Goal: Transaction & Acquisition: Purchase product/service

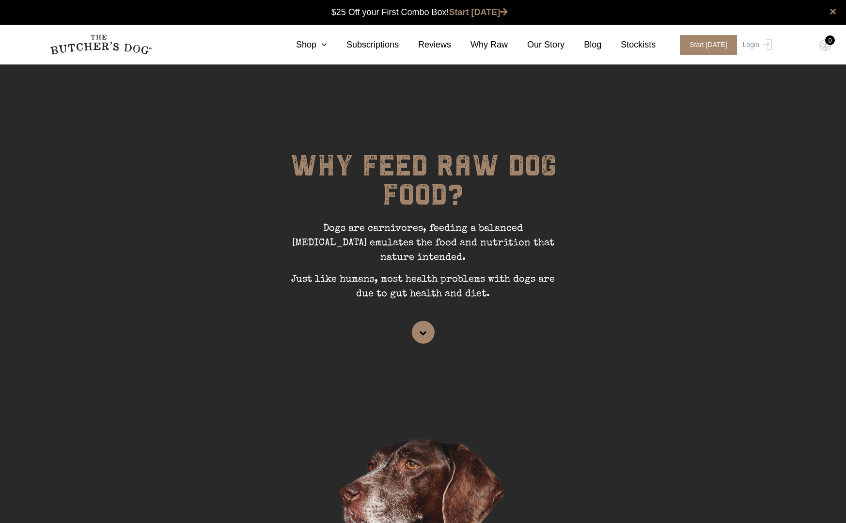
scroll to position [0, 0]
click at [313, 43] on link "Shop" at bounding box center [302, 44] width 50 height 13
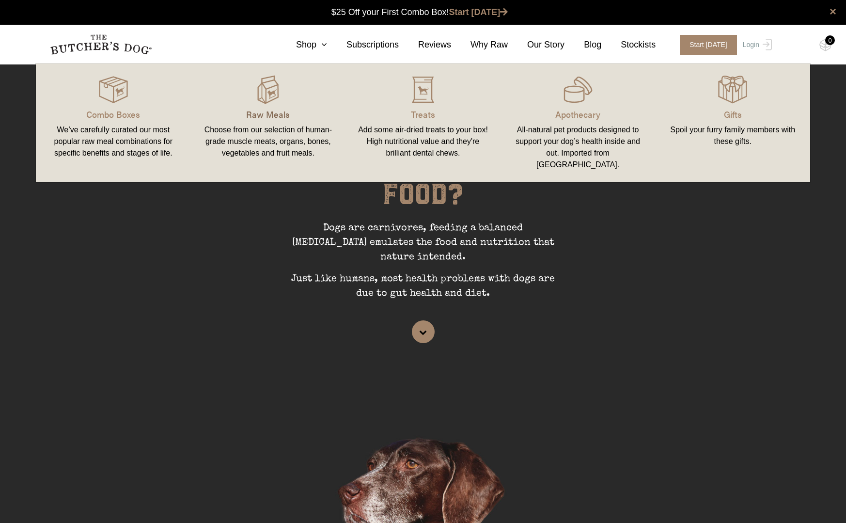
click at [267, 115] on p "Raw Meals" at bounding box center [269, 114] width 132 height 13
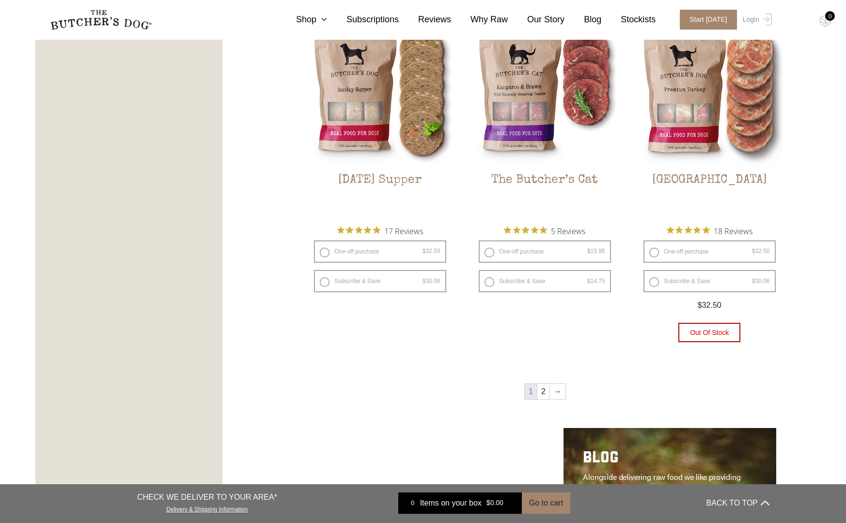
scroll to position [1213, 0]
click at [556, 385] on link "→" at bounding box center [558, 393] width 16 height 16
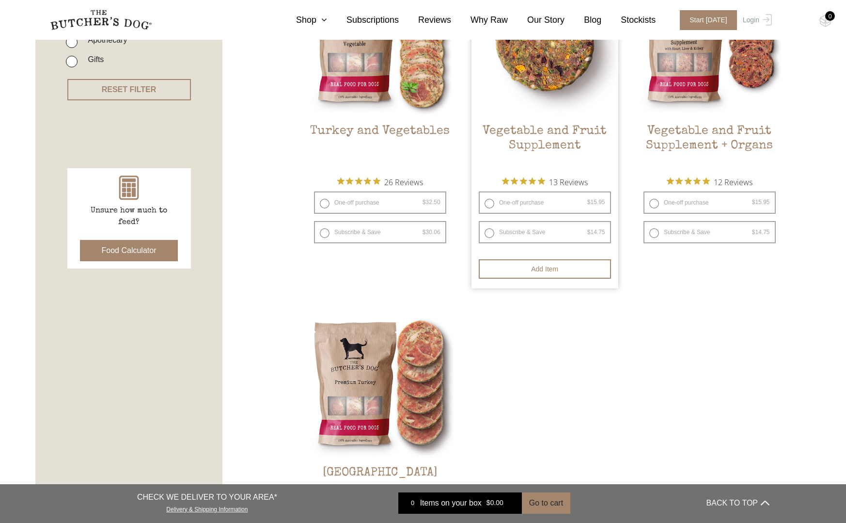
scroll to position [321, 0]
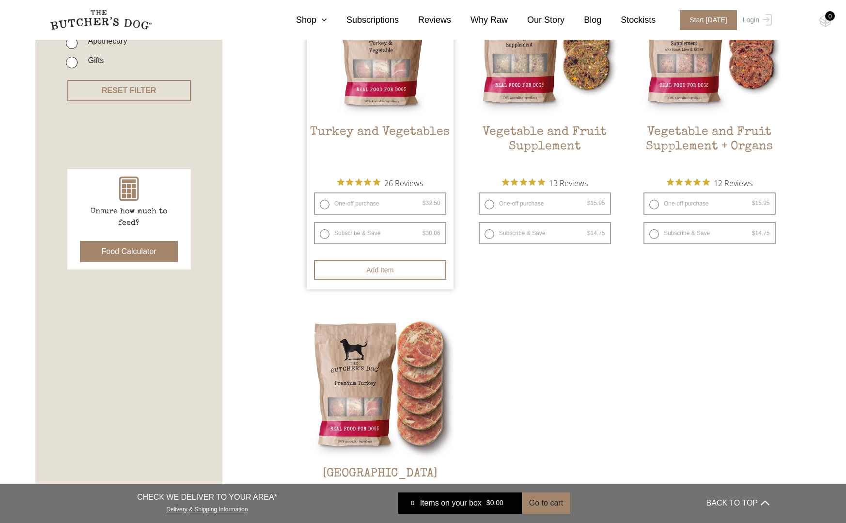
click at [324, 233] on label "Subscribe & Save $ 32.50 Original price was: $32.50. $ 30.06 Current price is: …" at bounding box center [380, 233] width 132 height 22
radio input "true"
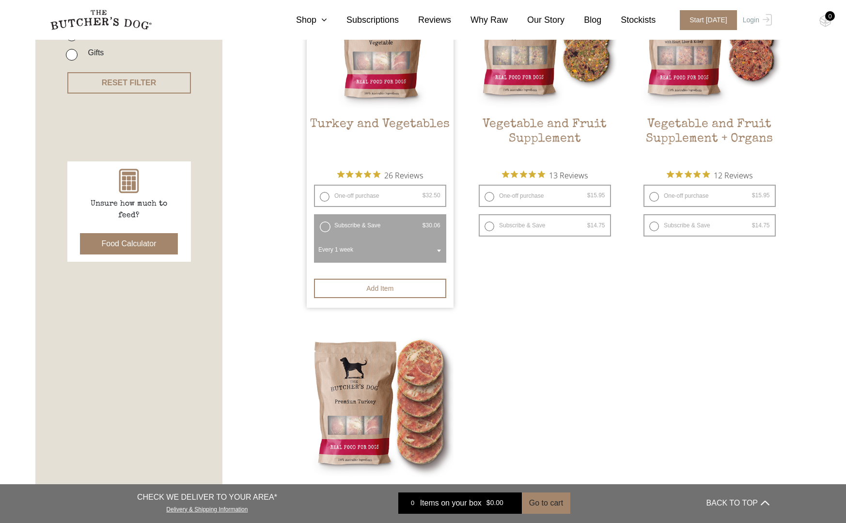
scroll to position [330, 0]
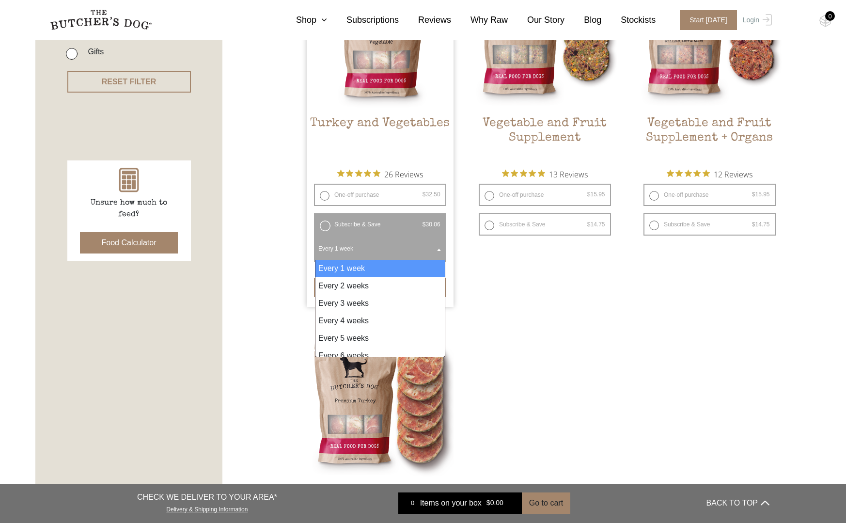
click at [440, 249] on b at bounding box center [439, 250] width 4 height 2
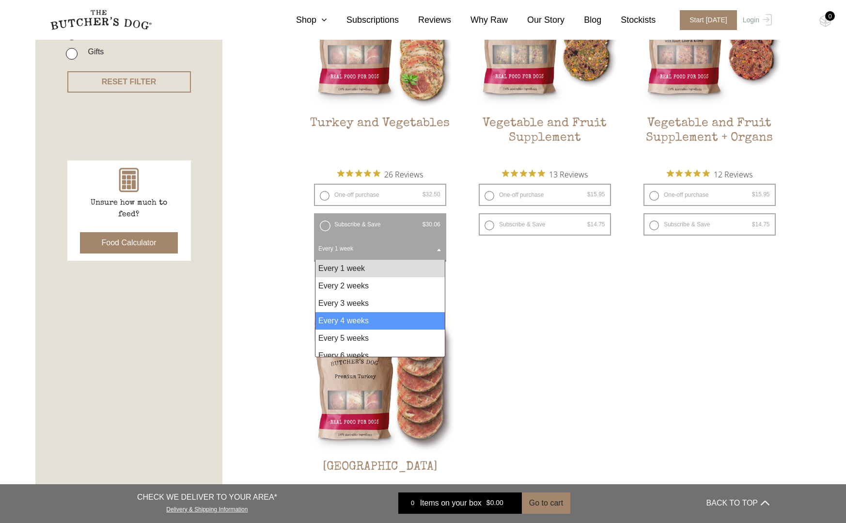
scroll to position [330, 0]
select select "4_week"
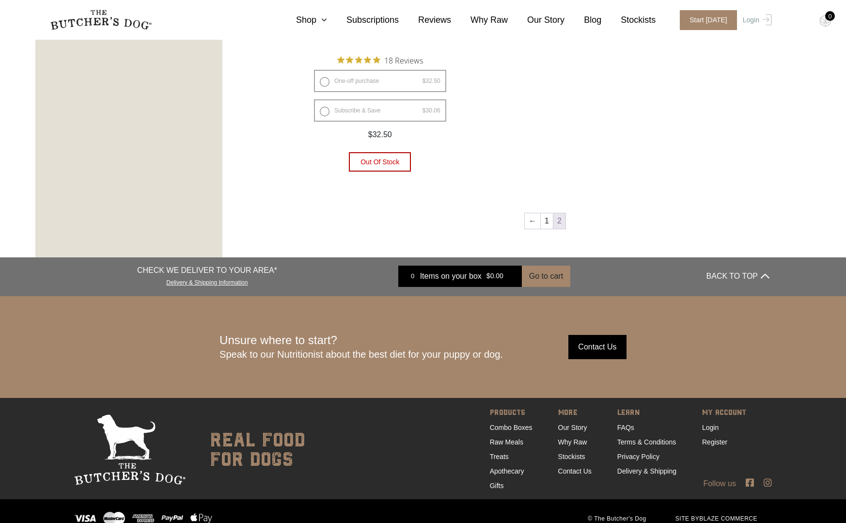
scroll to position [788, 0]
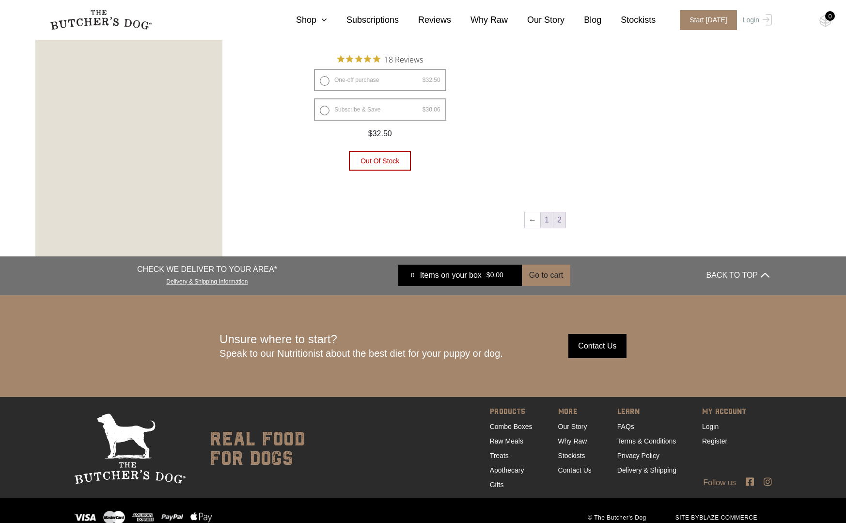
click at [547, 212] on link "1" at bounding box center [547, 220] width 12 height 16
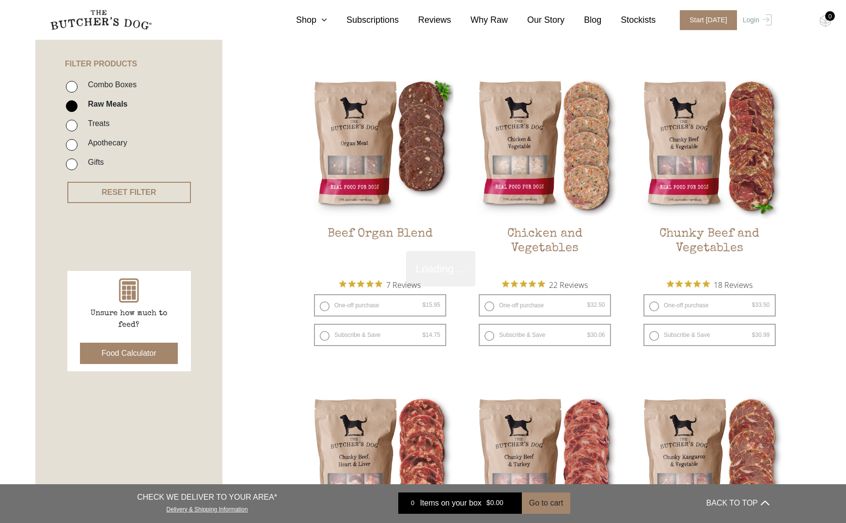
scroll to position [219, 0]
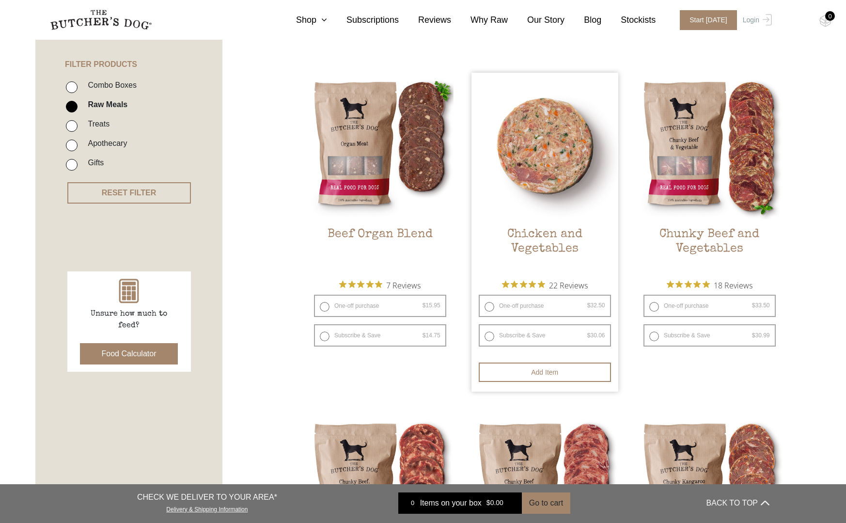
click at [490, 335] on label "Subscribe & Save $ 32.50 Original price was: $32.50. $ 30.06 Current price is: …" at bounding box center [545, 335] width 132 height 22
radio input "true"
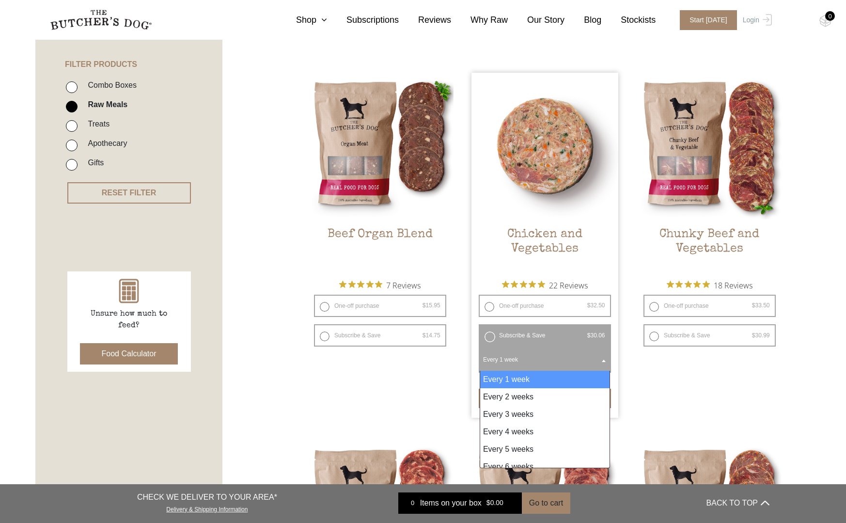
click at [604, 359] on span at bounding box center [604, 360] width 10 height 22
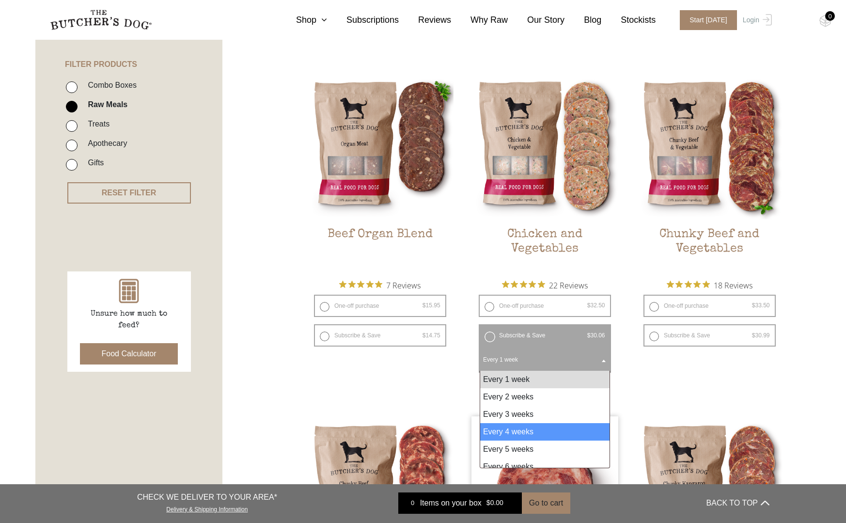
select select "4_week"
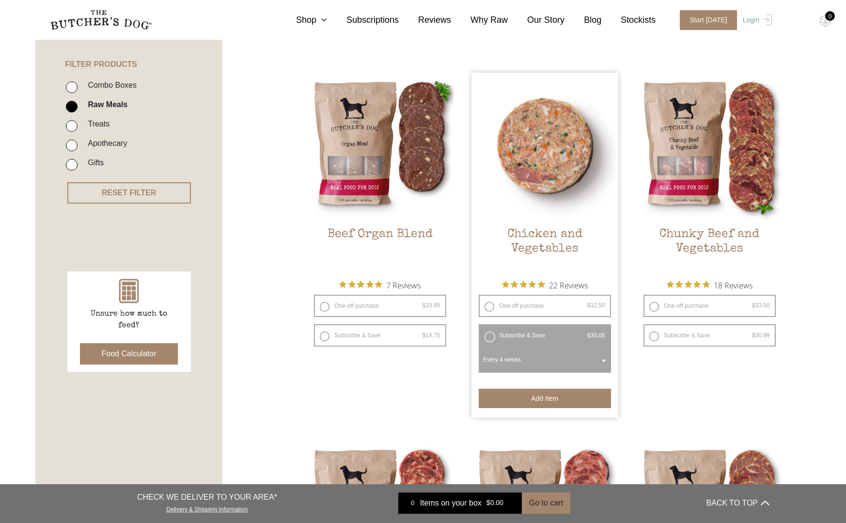
click at [549, 397] on button "Add item" at bounding box center [545, 398] width 132 height 19
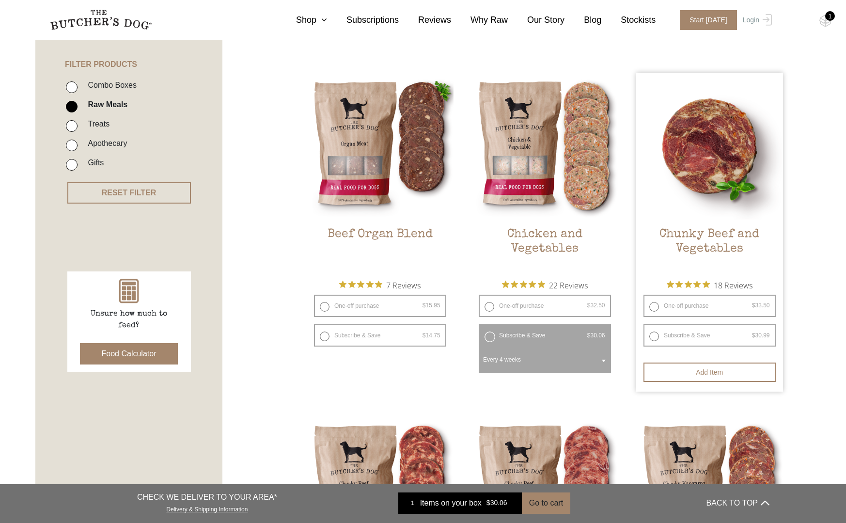
click at [654, 334] on label "Subscribe & Save $ 33.50 Original price was: $33.50. $ 30.99 Current price is: …" at bounding box center [709, 335] width 132 height 22
radio input "true"
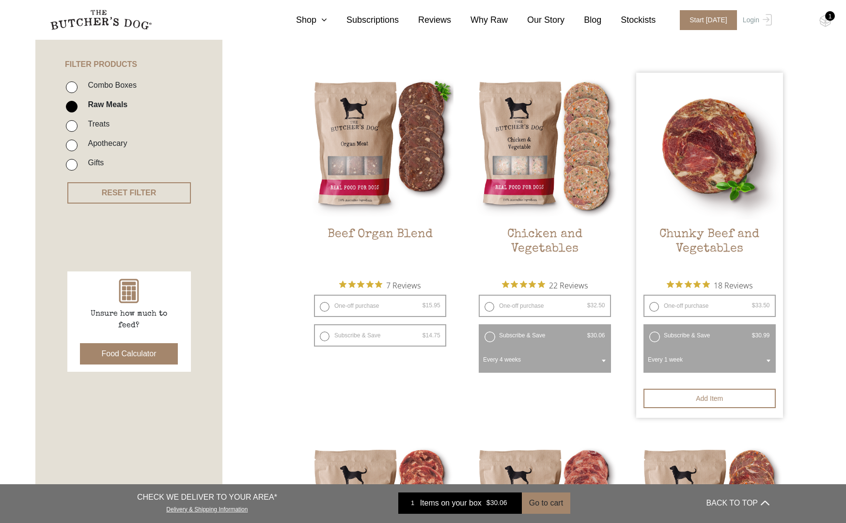
click at [768, 359] on span at bounding box center [769, 360] width 10 height 22
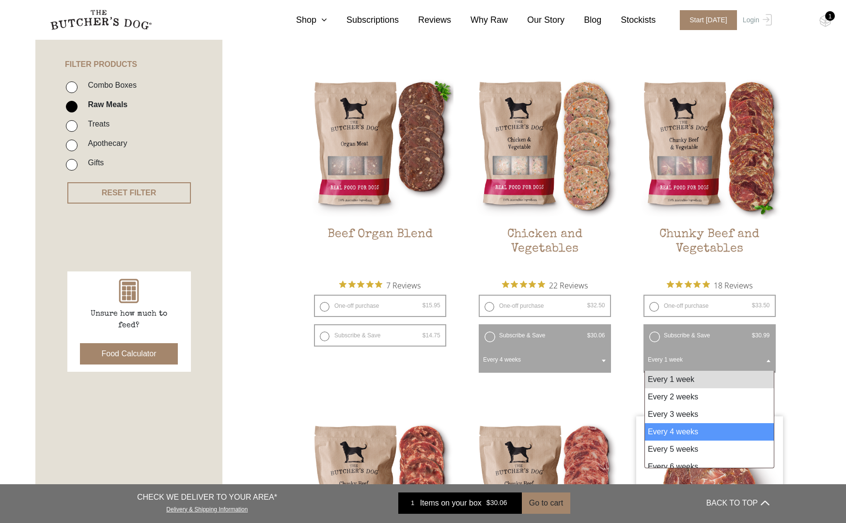
select select "4_week"
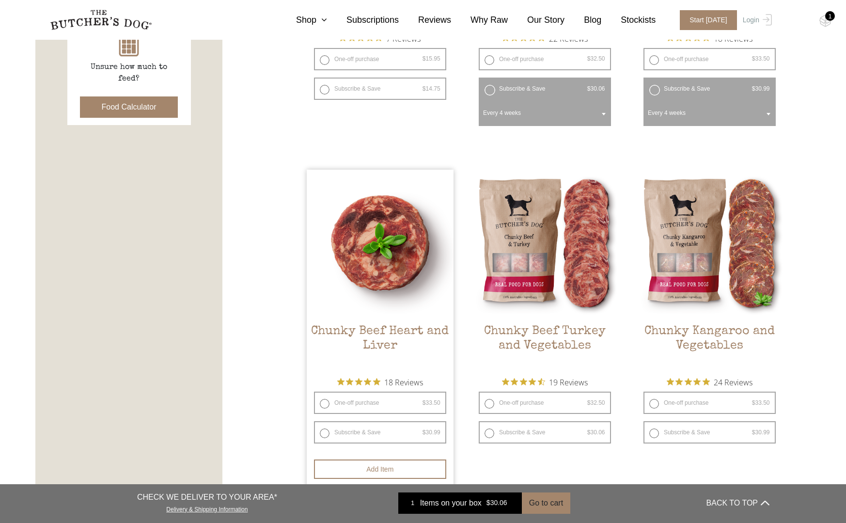
scroll to position [466, 0]
click at [326, 427] on label "Subscribe & Save $ 33.50 Original price was: $33.50. $ 30.99 Current price is: …" at bounding box center [380, 432] width 132 height 22
radio input "true"
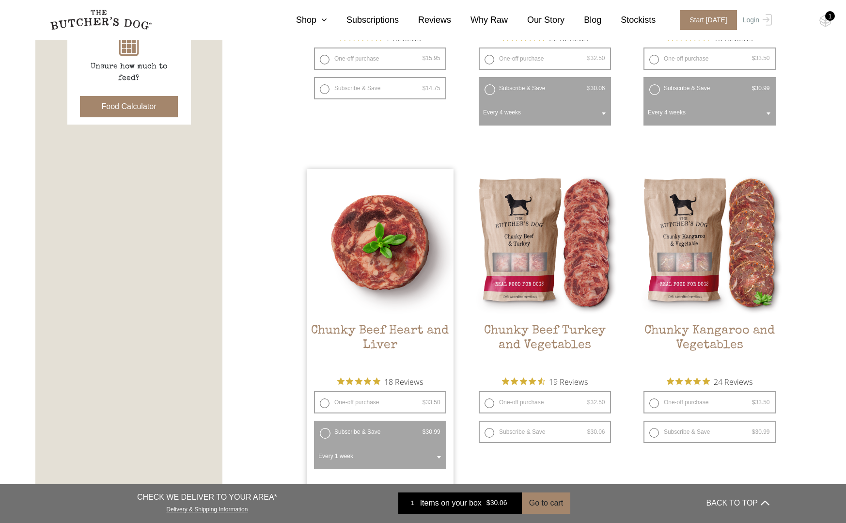
click at [439, 456] on b at bounding box center [439, 457] width 4 height 2
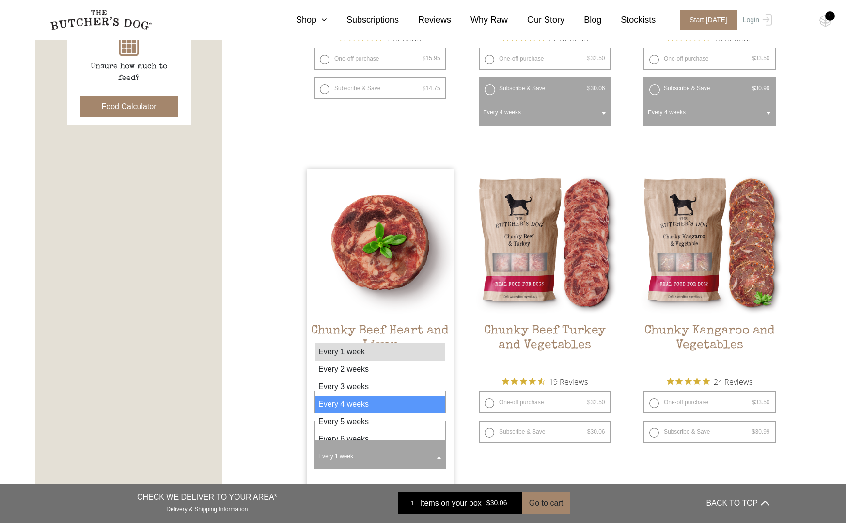
select select "4_week"
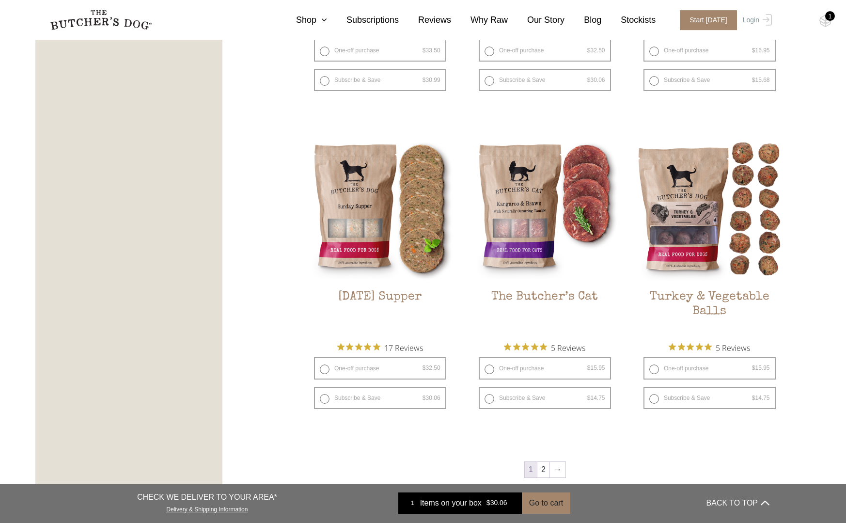
scroll to position [1190, 0]
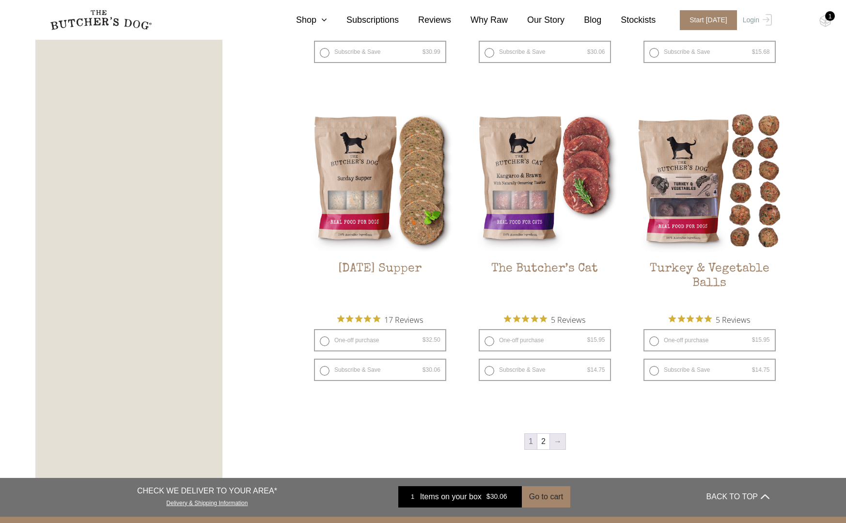
click at [558, 434] on link "→" at bounding box center [558, 442] width 16 height 16
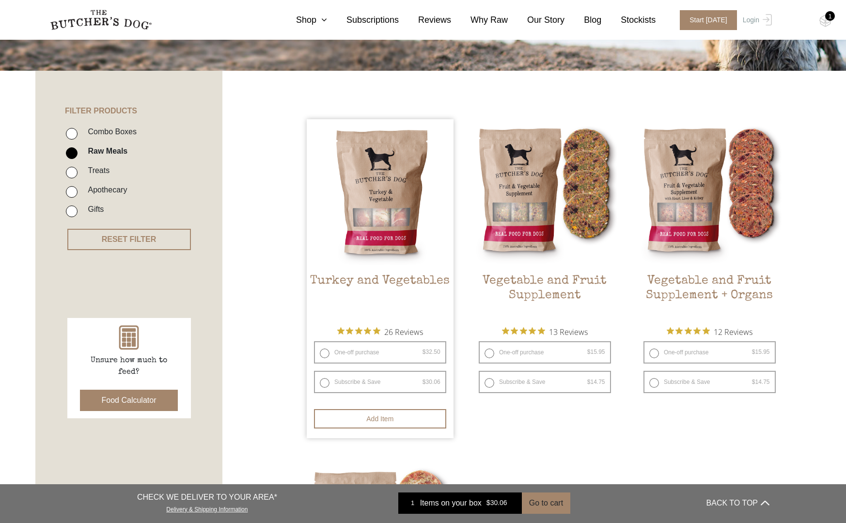
scroll to position [175, 0]
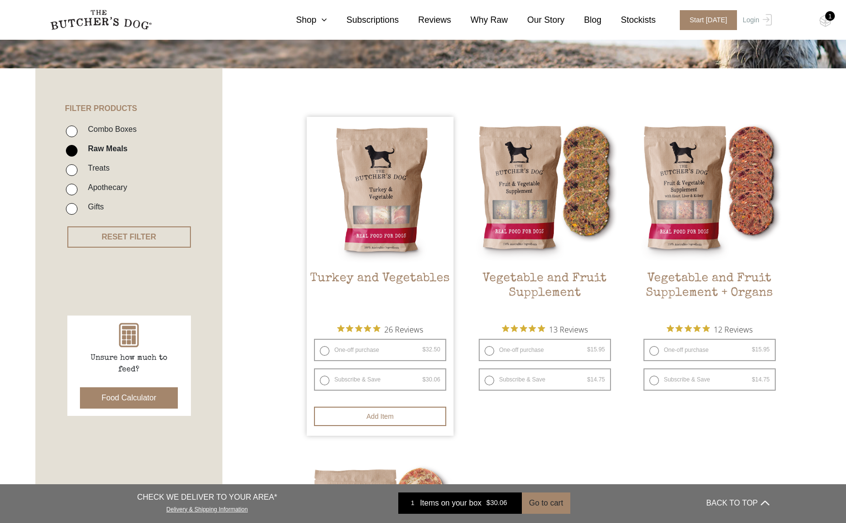
click at [325, 378] on label "Subscribe & Save $ 32.50 Original price was: $32.50. $ 30.06 Current price is: …" at bounding box center [380, 379] width 132 height 22
radio input "true"
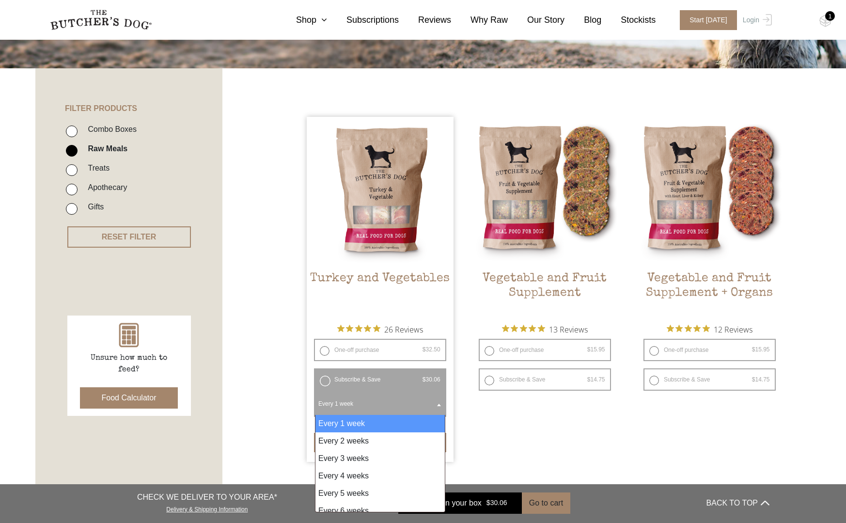
click at [440, 404] on b at bounding box center [439, 405] width 4 height 2
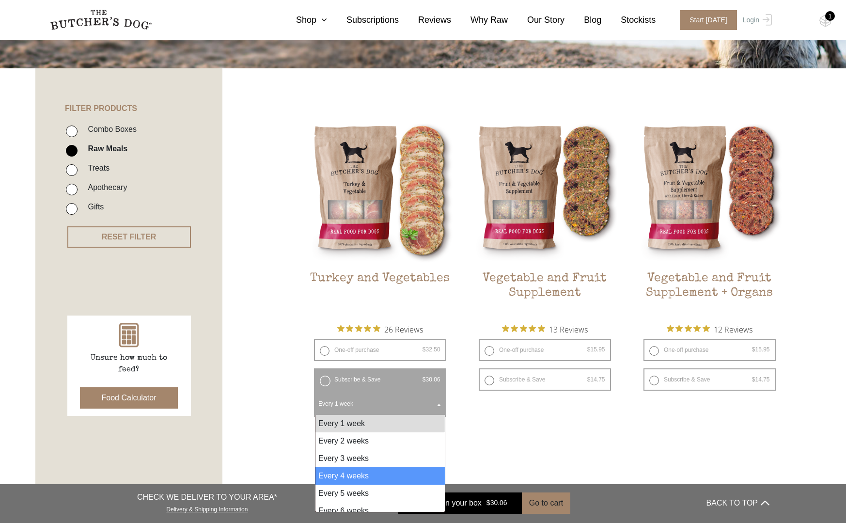
select select "4_week"
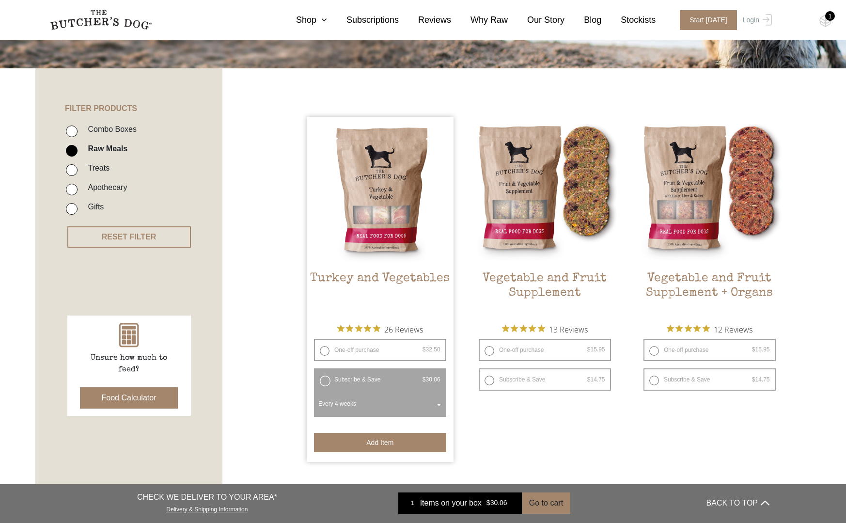
click at [396, 444] on button "Add item" at bounding box center [380, 442] width 132 height 19
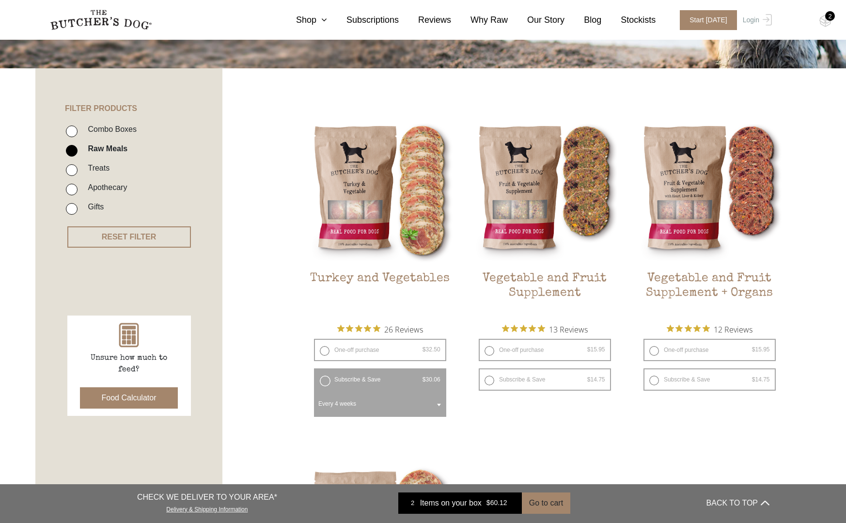
click at [832, 16] on div "2" at bounding box center [830, 16] width 10 height 10
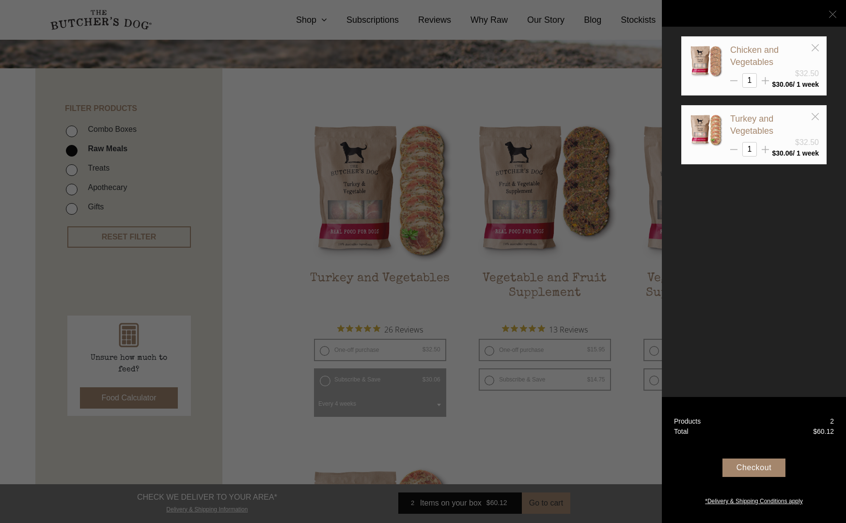
click at [834, 16] on icon at bounding box center [832, 14] width 7 height 7
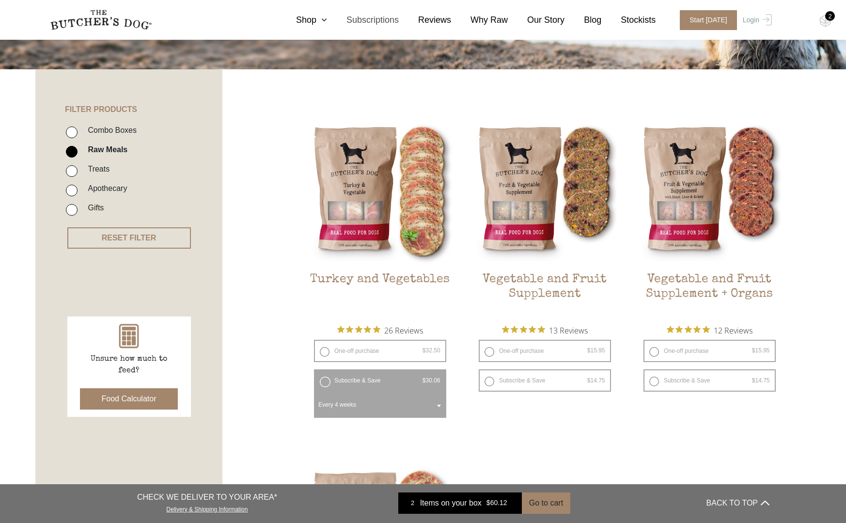
scroll to position [173, 0]
click at [369, 20] on link "Subscriptions" at bounding box center [363, 20] width 72 height 13
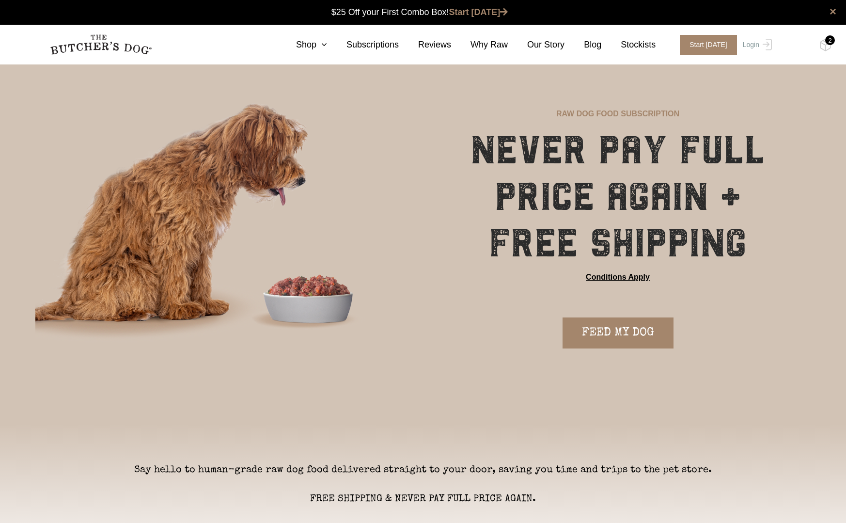
click at [592, 276] on link "Conditions Apply" at bounding box center [618, 277] width 64 height 12
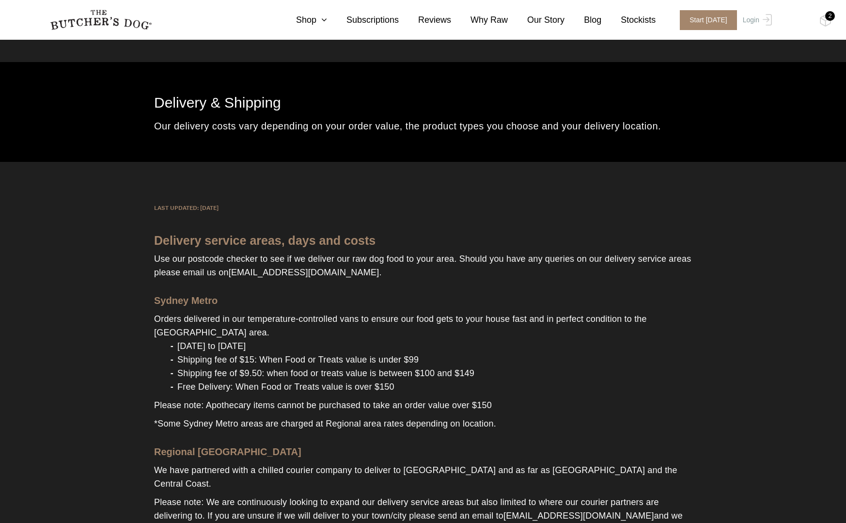
scroll to position [1, 0]
click at [383, 18] on link "Subscriptions" at bounding box center [363, 20] width 72 height 13
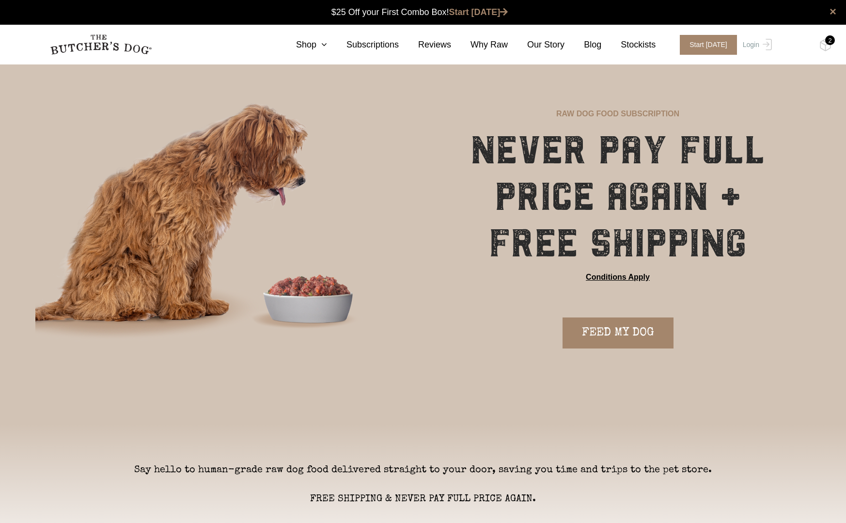
scroll to position [0, 0]
click at [615, 330] on link "FEED MY DOG" at bounding box center [618, 332] width 111 height 31
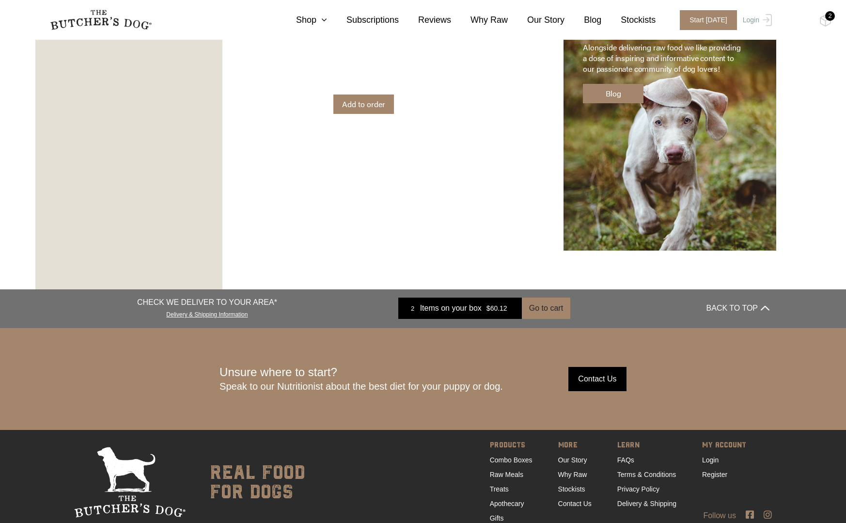
scroll to position [1319, 0]
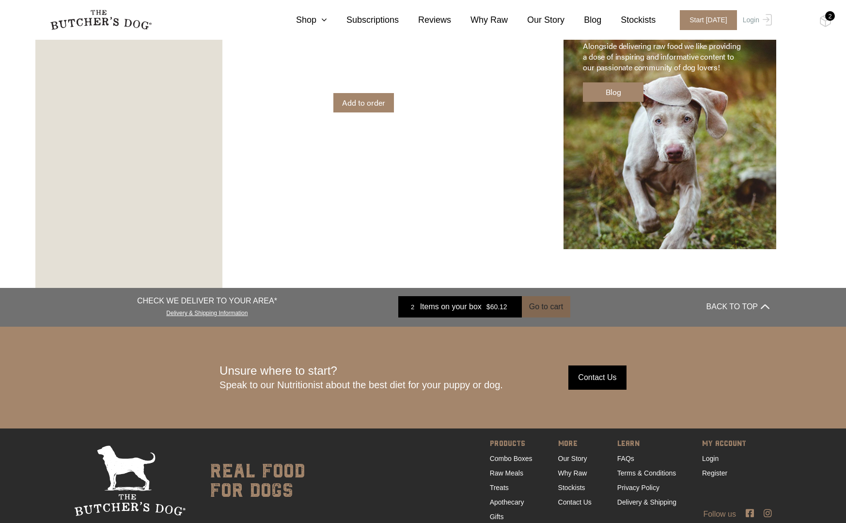
click at [540, 296] on button "Go to cart" at bounding box center [546, 306] width 48 height 21
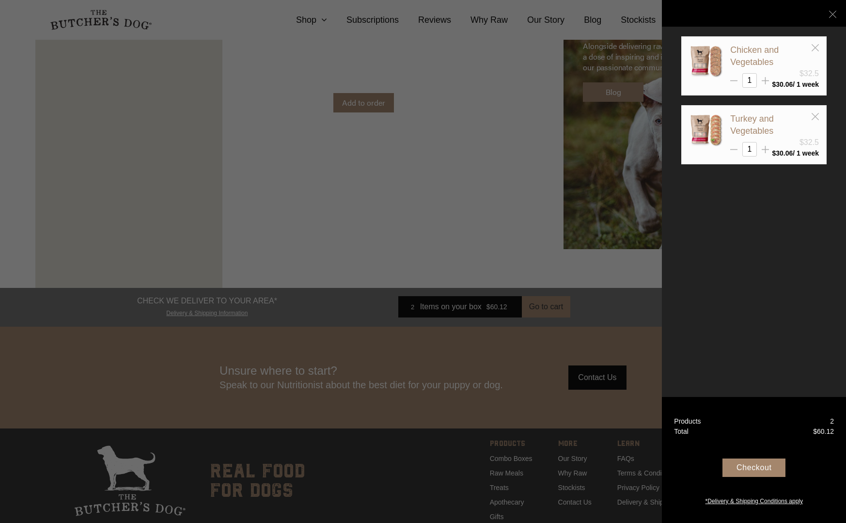
click at [780, 336] on div "Chicken and Vegetables $32.5 1 $ 30.06" at bounding box center [754, 261] width 184 height 523
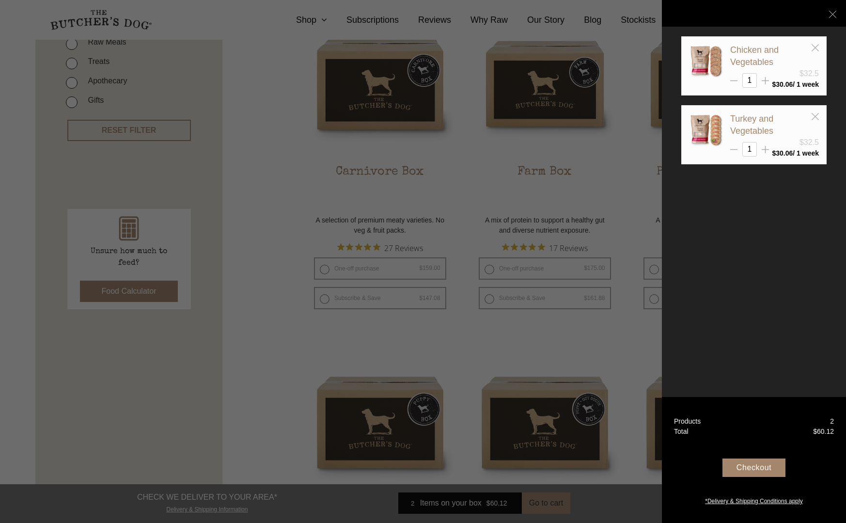
scroll to position [0, 0]
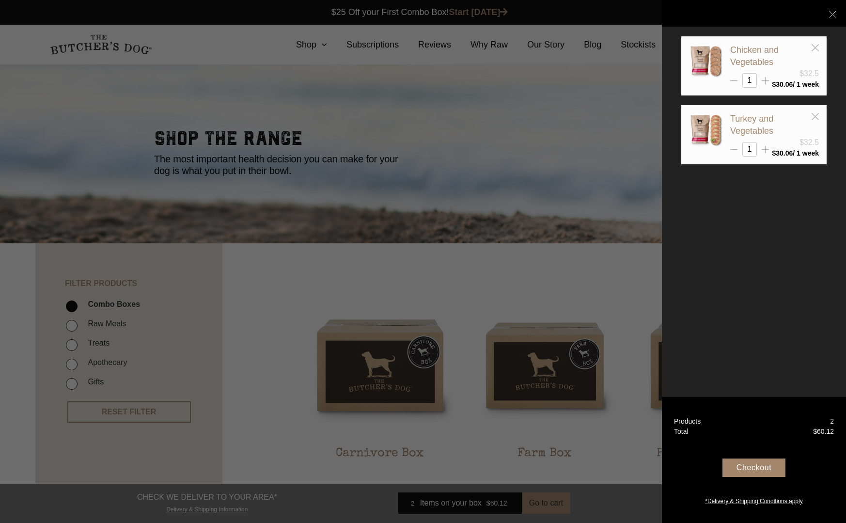
click at [312, 46] on div at bounding box center [423, 261] width 846 height 523
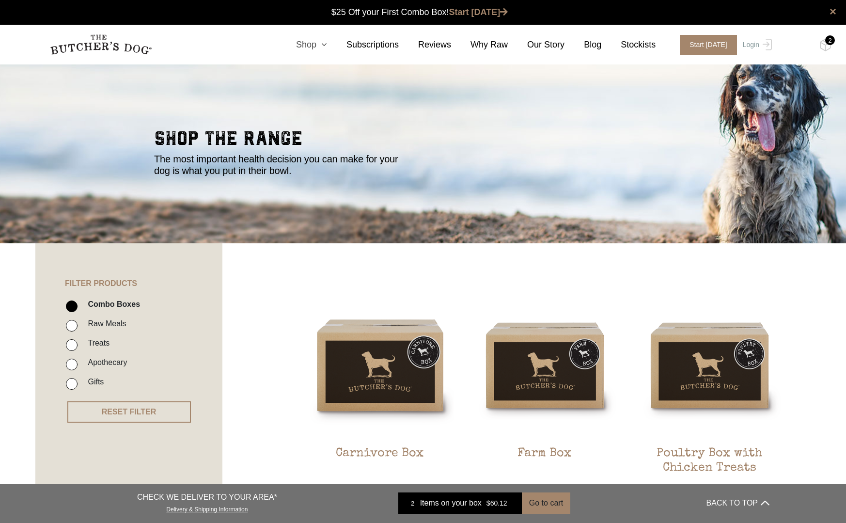
click at [312, 45] on link "Shop" at bounding box center [302, 44] width 50 height 13
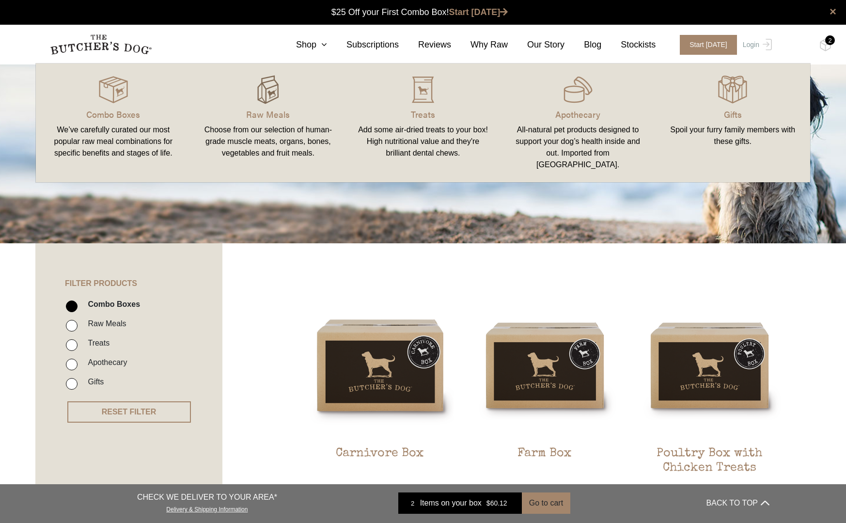
click at [269, 93] on img at bounding box center [267, 89] width 29 height 29
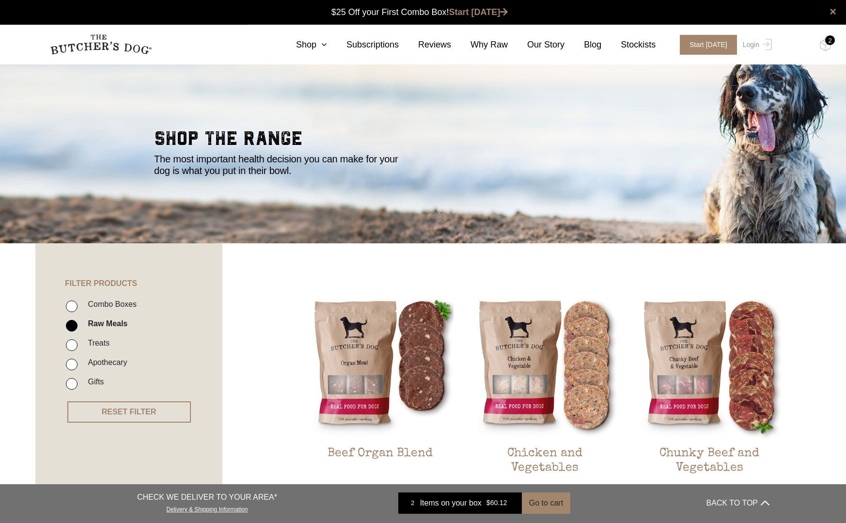
scroll to position [0, 0]
click at [72, 324] on input "Raw Meals" at bounding box center [72, 325] width 12 height 12
checkbox input "false"
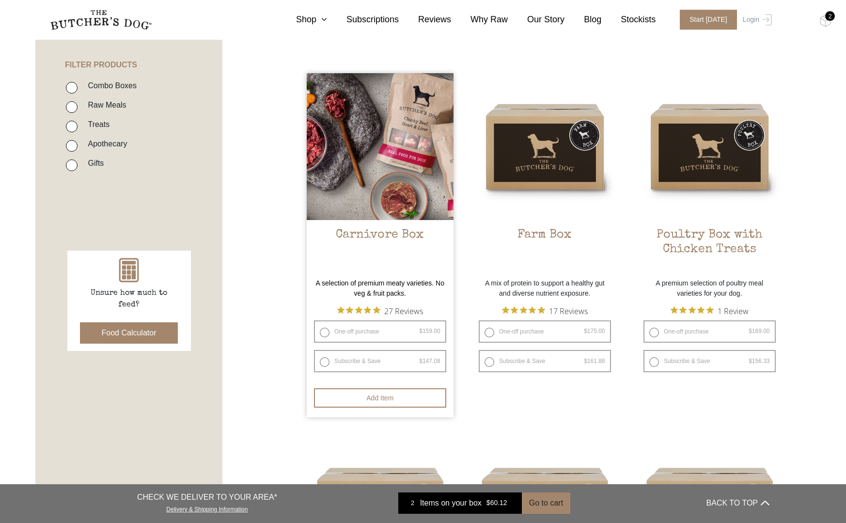
scroll to position [219, 0]
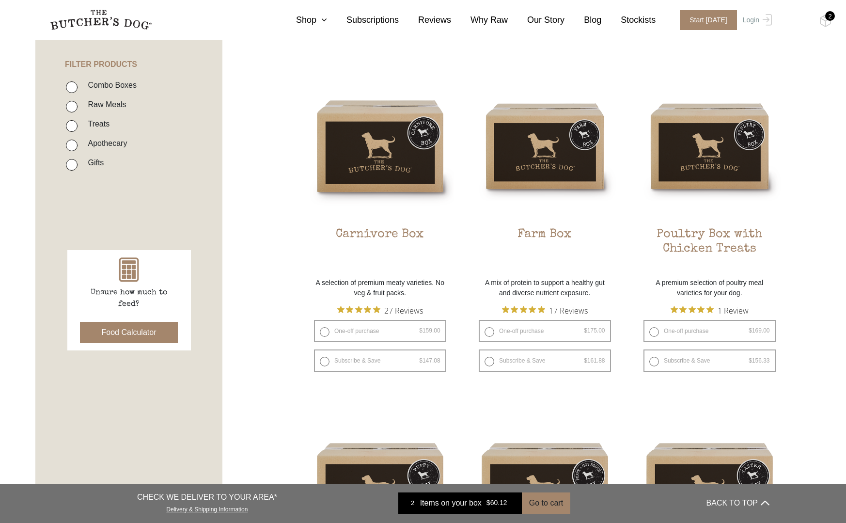
click at [72, 101] on input "Raw Meals" at bounding box center [72, 107] width 12 height 12
checkbox input "true"
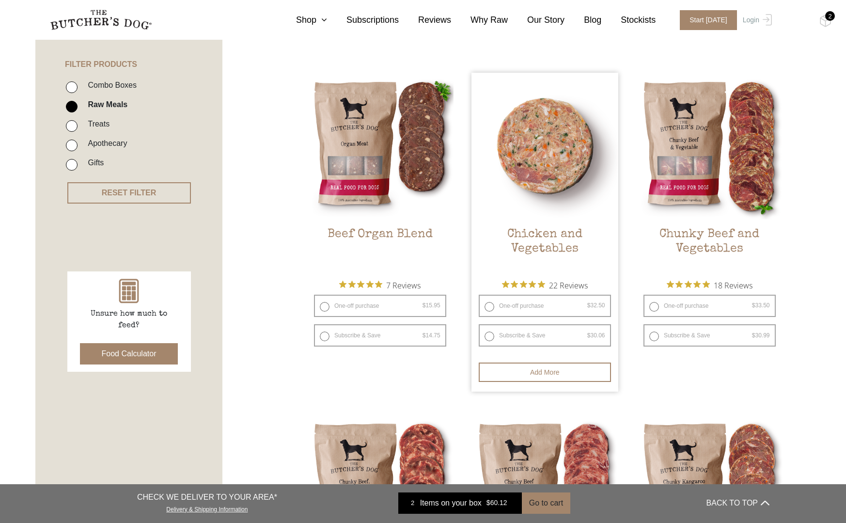
click at [489, 333] on label "Subscribe & Save $ 32.50 Original price was: $32.50. $ 30.06 Current price is: …" at bounding box center [545, 335] width 132 height 22
radio input "true"
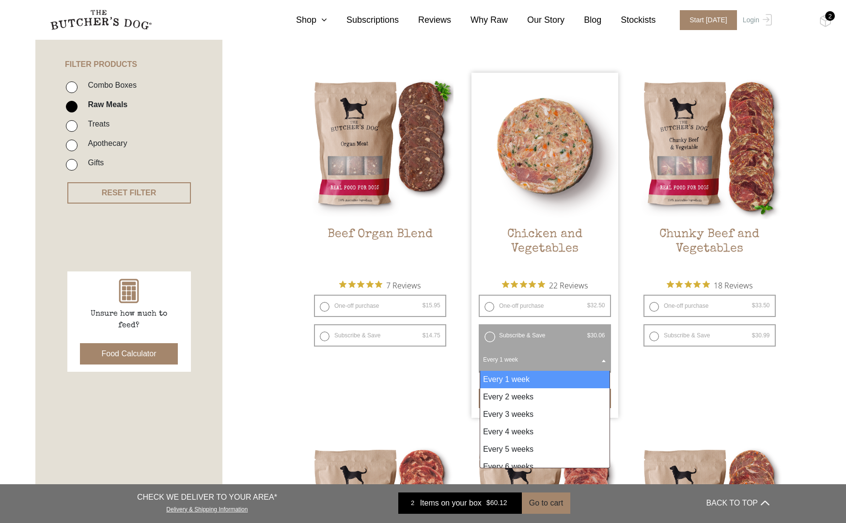
click at [604, 360] on b at bounding box center [604, 361] width 4 height 2
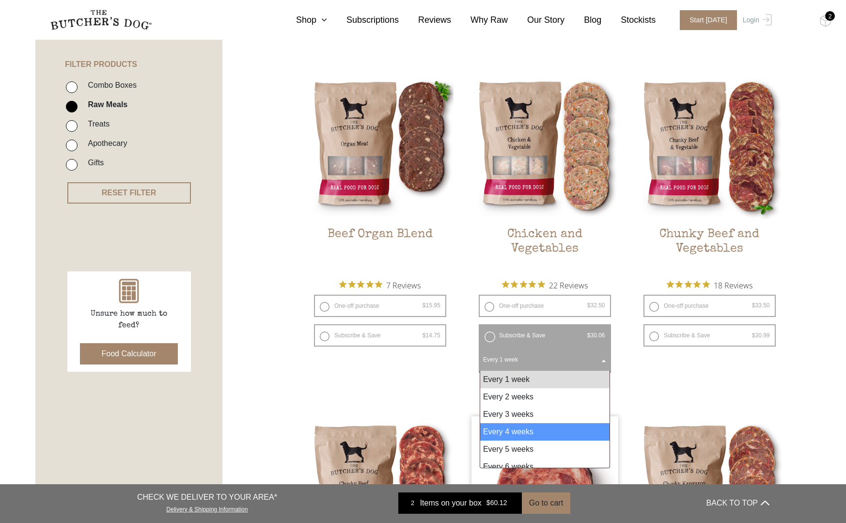
select select "4_week"
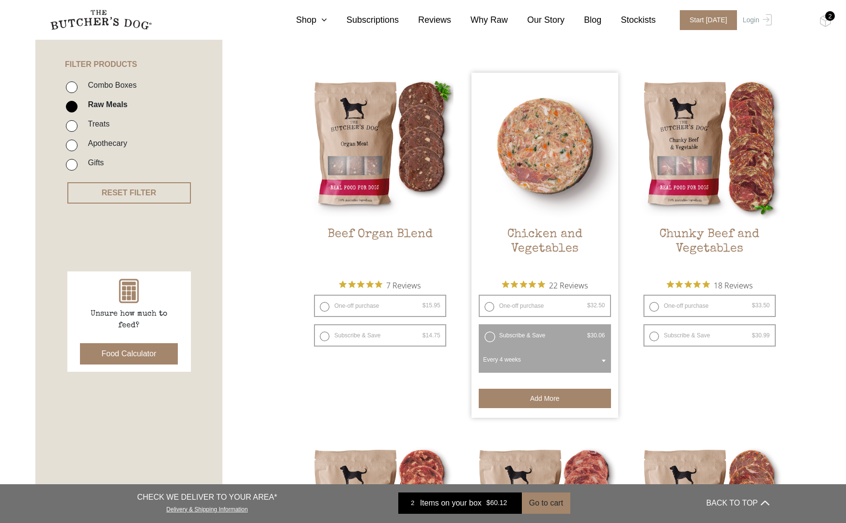
click at [555, 397] on button "Add more" at bounding box center [545, 398] width 132 height 19
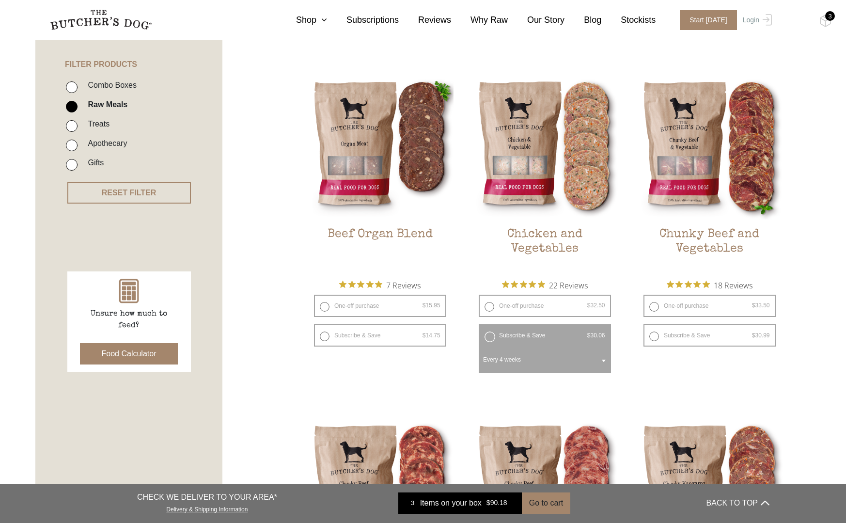
click at [827, 17] on div "3" at bounding box center [830, 16] width 10 height 10
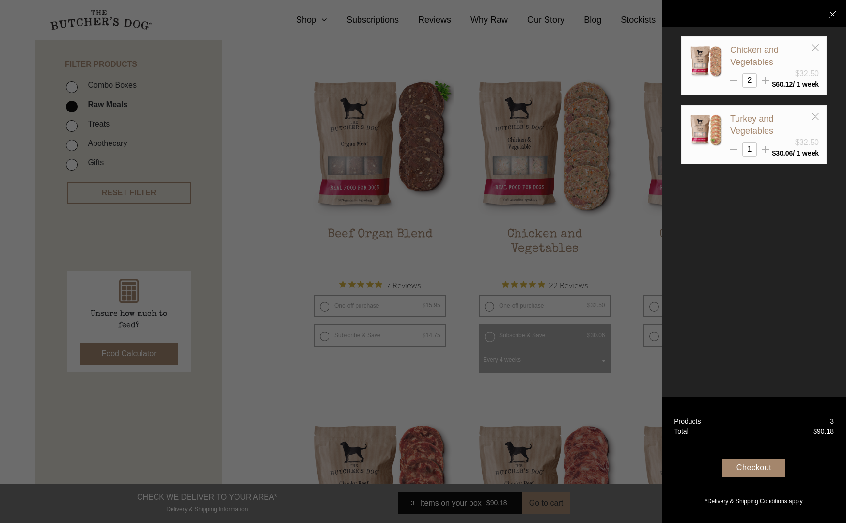
click at [735, 79] on icon at bounding box center [733, 80] width 7 height 7
type input "1"
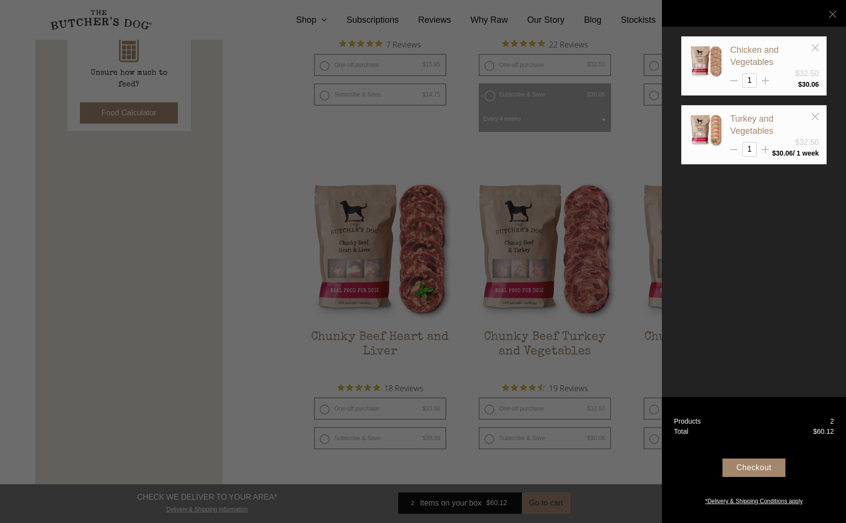
scroll to position [463, 0]
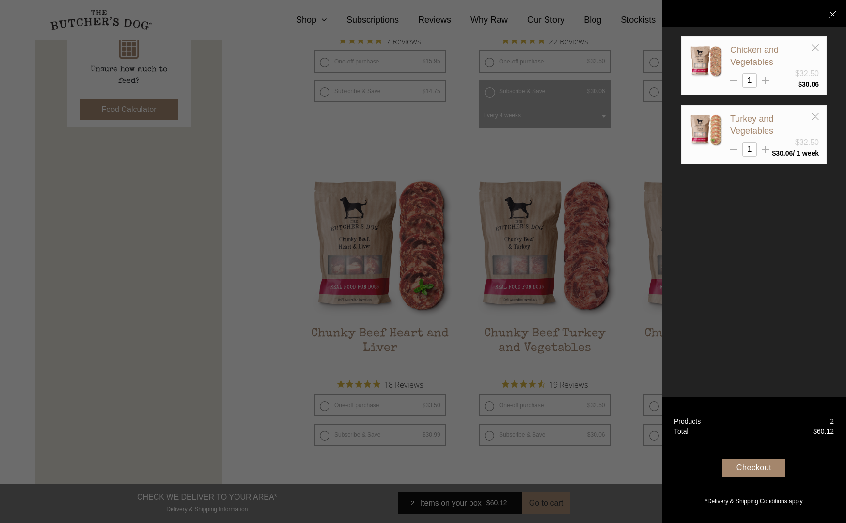
click at [602, 142] on div at bounding box center [423, 261] width 846 height 523
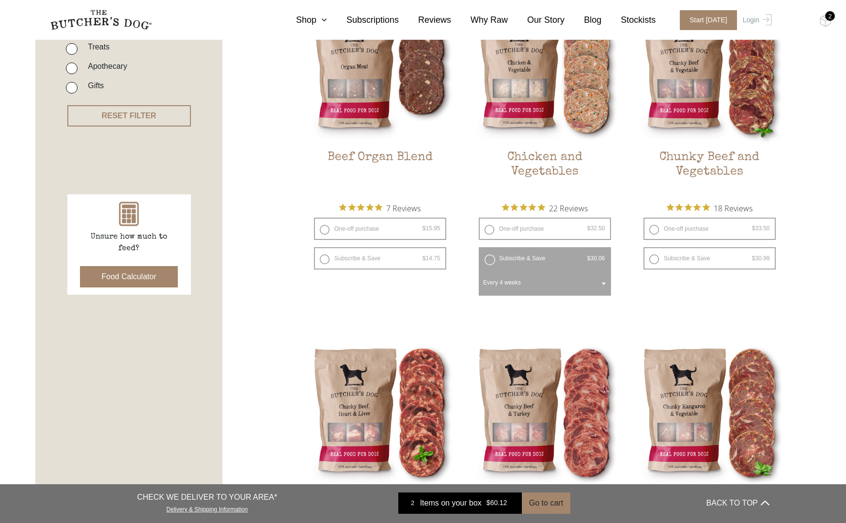
scroll to position [293, 0]
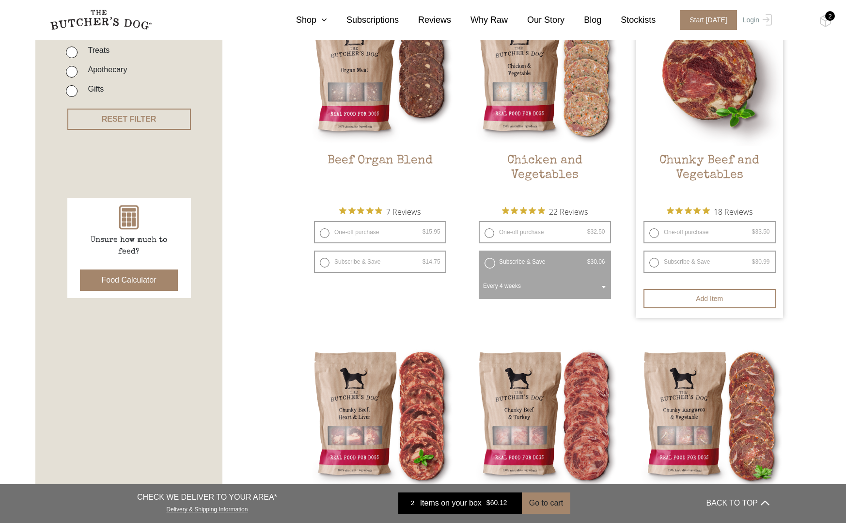
click at [656, 261] on label "Subscribe & Save $ 33.50 Original price was: $33.50. $ 30.99 Current price is: …" at bounding box center [709, 262] width 132 height 22
radio input "true"
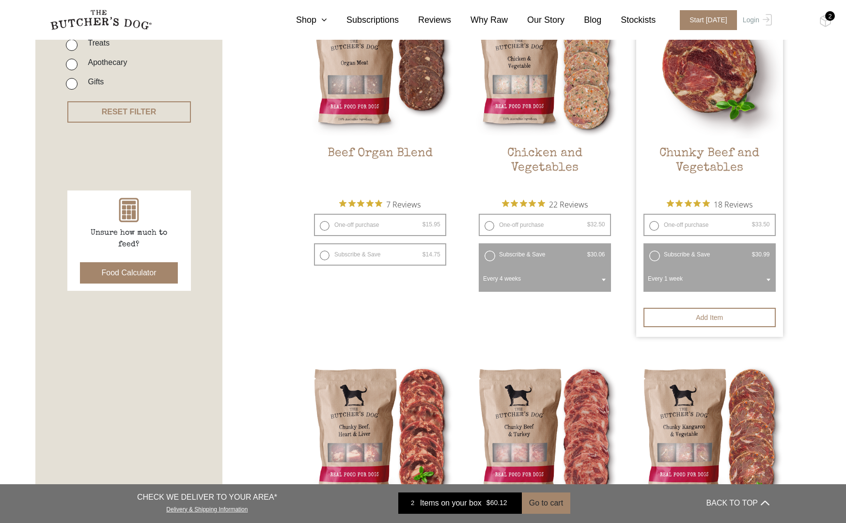
scroll to position [301, 0]
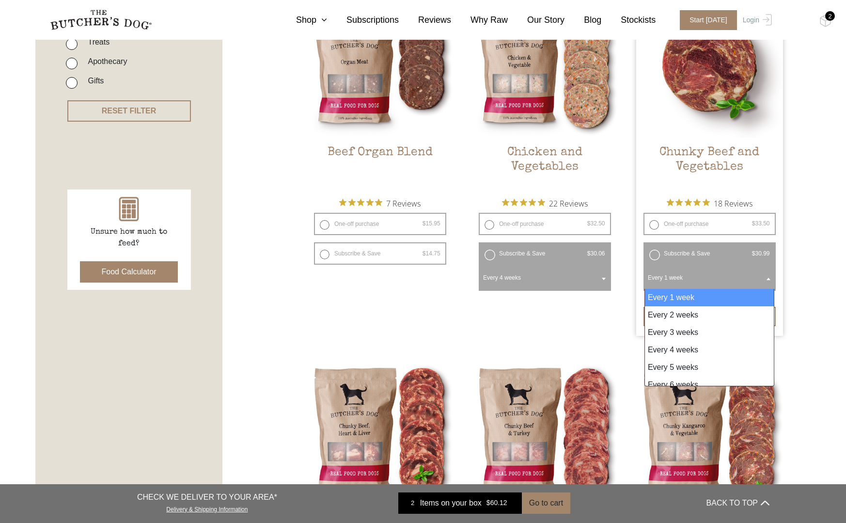
click at [770, 276] on span at bounding box center [769, 278] width 10 height 22
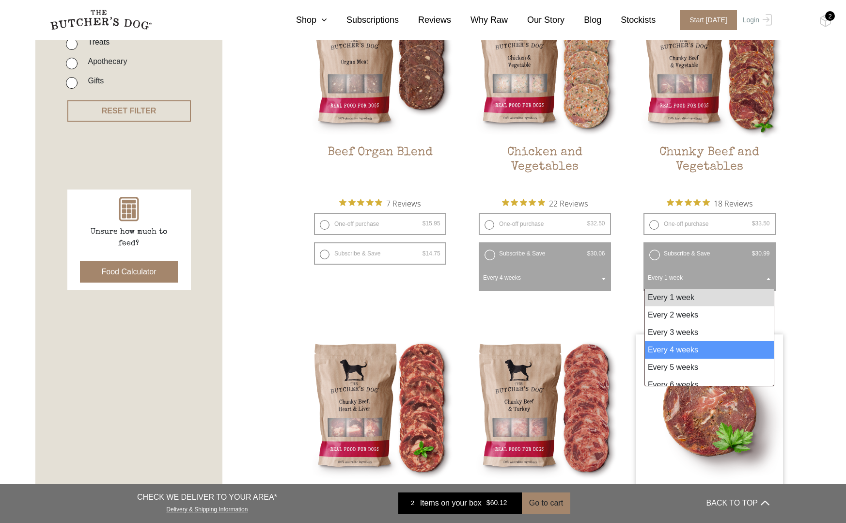
select select "4_week"
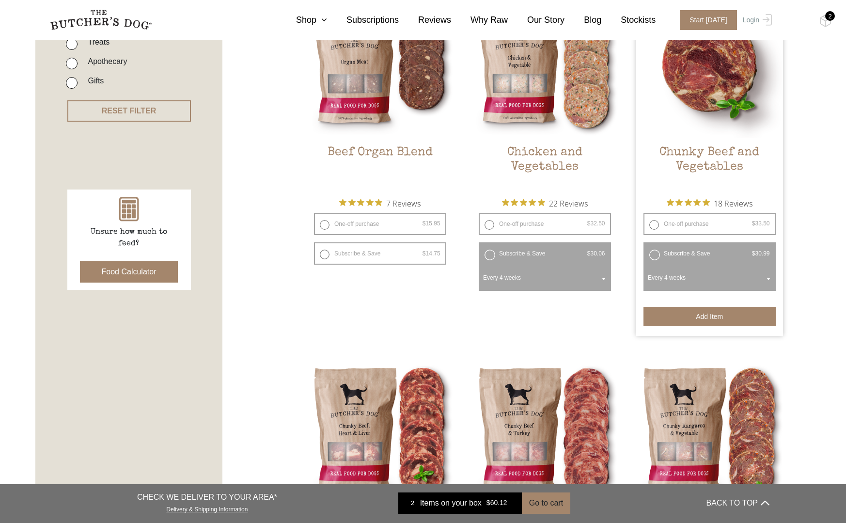
click at [719, 315] on button "Add item" at bounding box center [709, 316] width 132 height 19
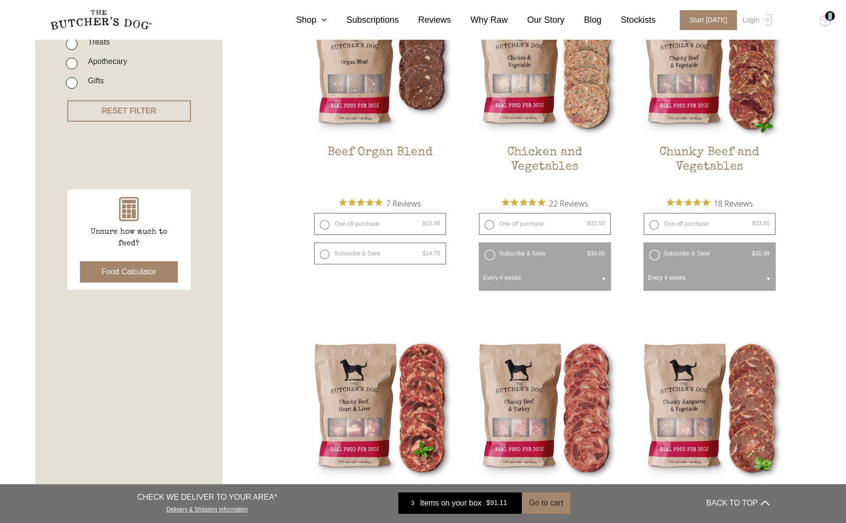
click at [830, 15] on div "3" at bounding box center [830, 16] width 10 height 10
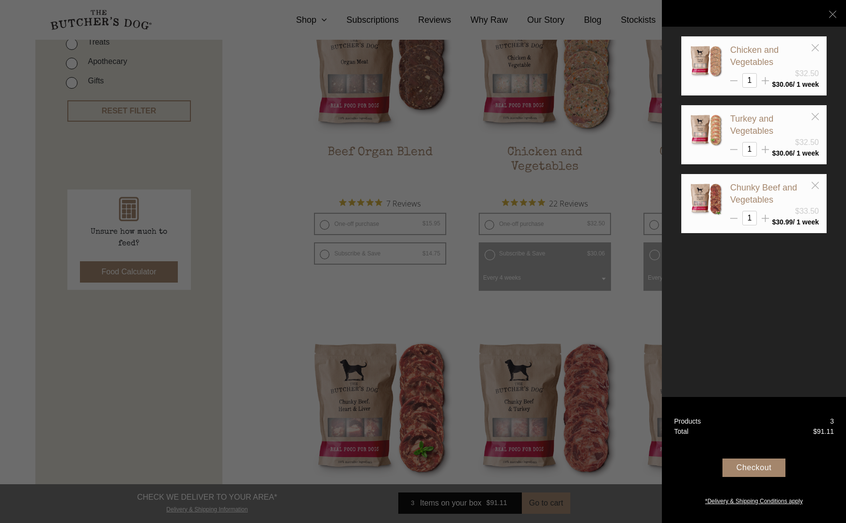
click at [743, 298] on div "Chicken and Vegetables $32.50 1 $ 30.06" at bounding box center [754, 261] width 184 height 523
click at [603, 303] on div at bounding box center [423, 261] width 846 height 523
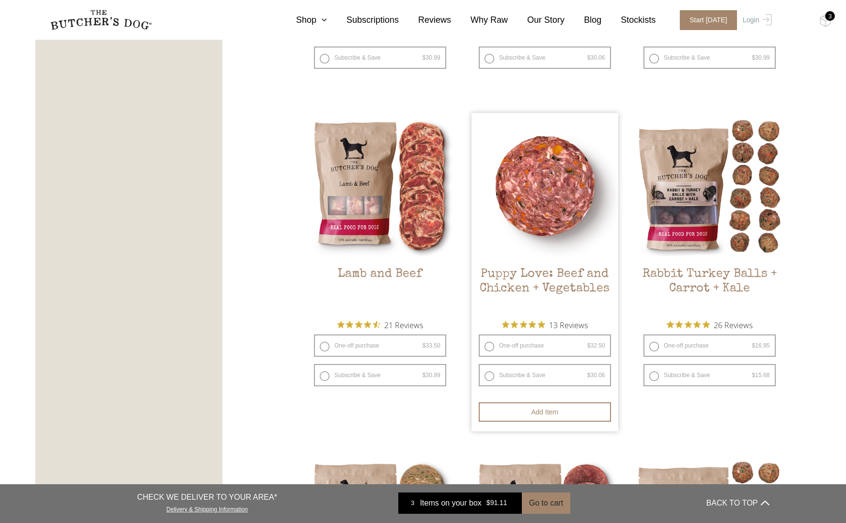
scroll to position [844, 0]
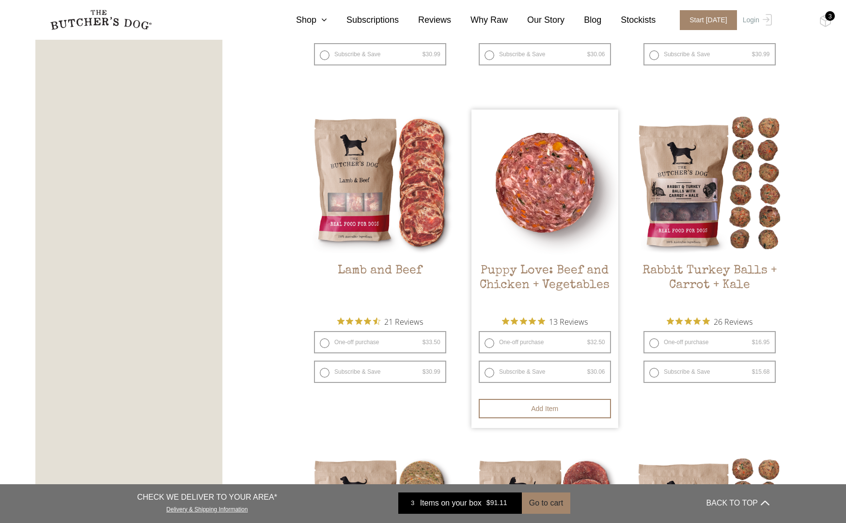
click at [490, 364] on label "Subscribe & Save $ 32.50 Original price was: $32.50. $ 30.06 Current price is: …" at bounding box center [545, 371] width 132 height 22
radio input "true"
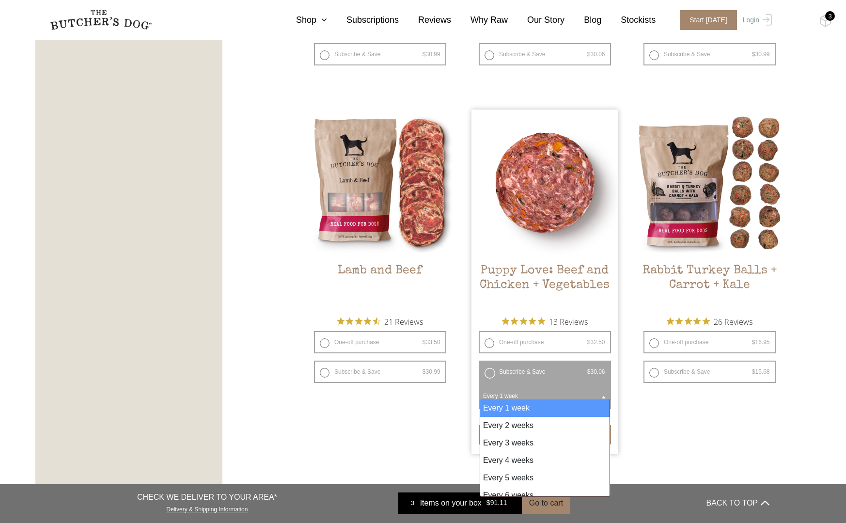
click at [604, 396] on b at bounding box center [604, 397] width 4 height 2
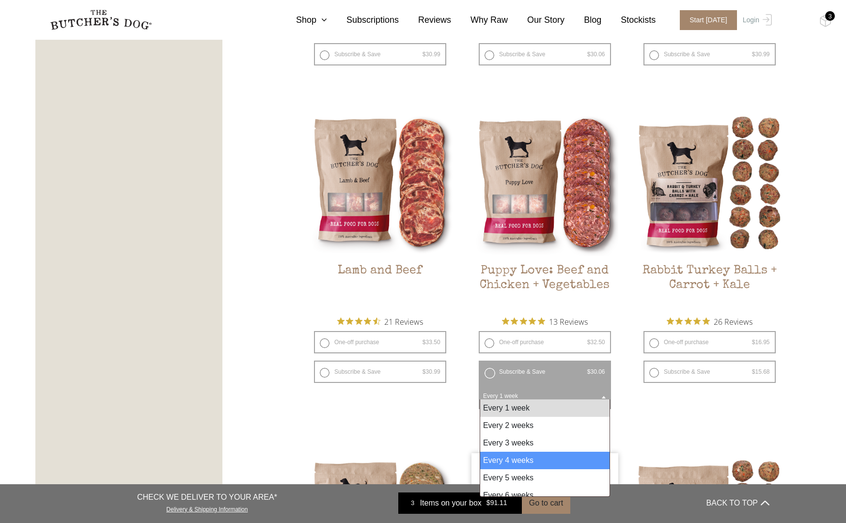
select select "4_week"
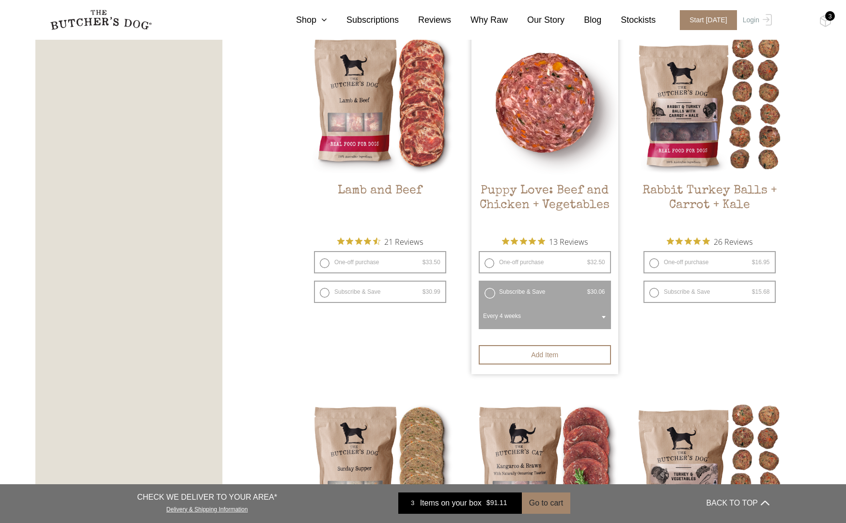
scroll to position [927, 0]
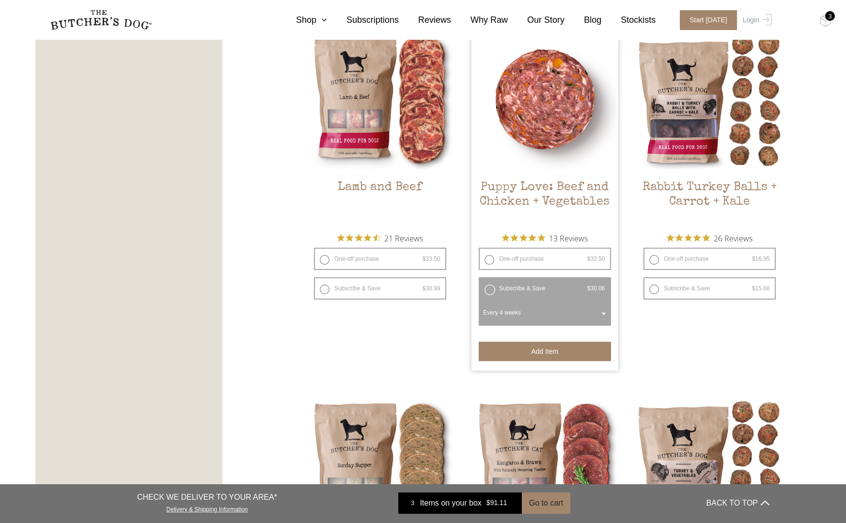
click at [559, 342] on button "Add item" at bounding box center [545, 351] width 132 height 19
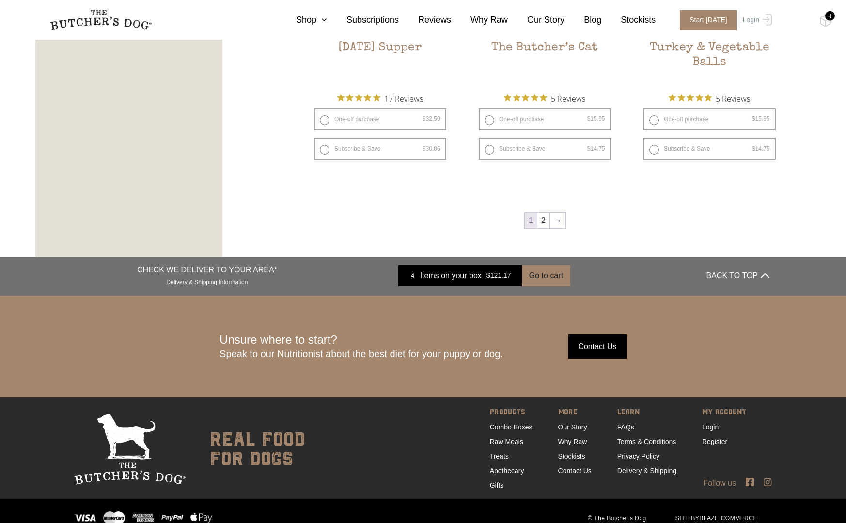
scroll to position [1405, 0]
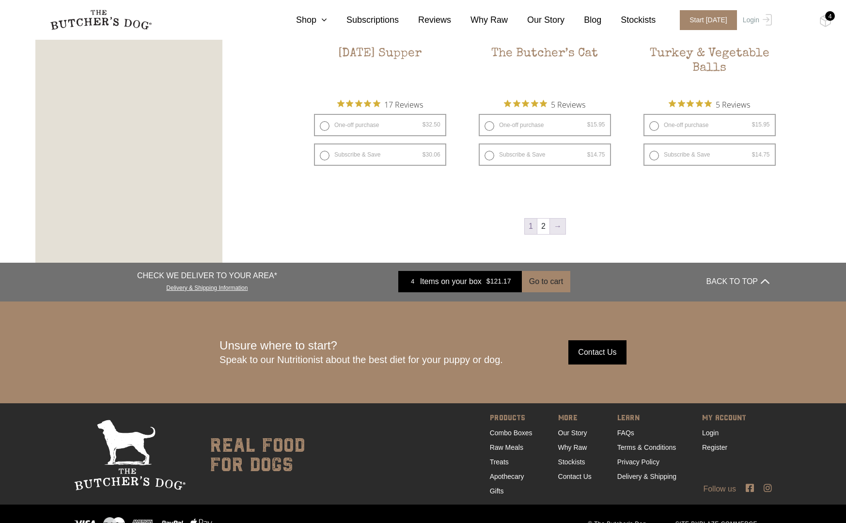
click at [557, 219] on link "→" at bounding box center [558, 227] width 16 height 16
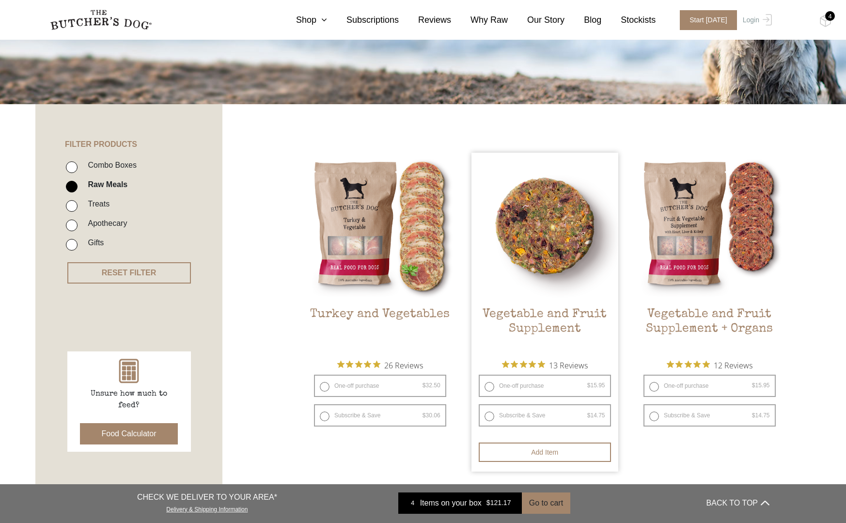
scroll to position [139, 0]
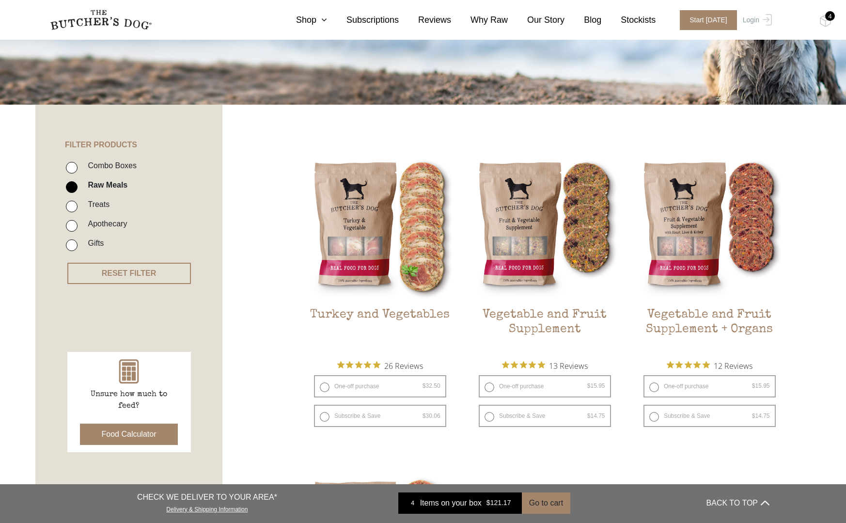
click at [831, 15] on div "4" at bounding box center [830, 16] width 10 height 10
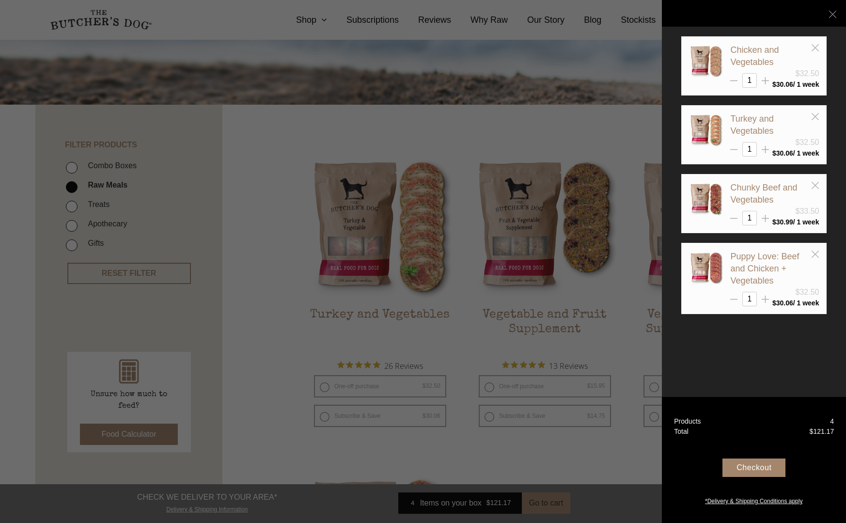
click at [614, 462] on div at bounding box center [423, 261] width 846 height 523
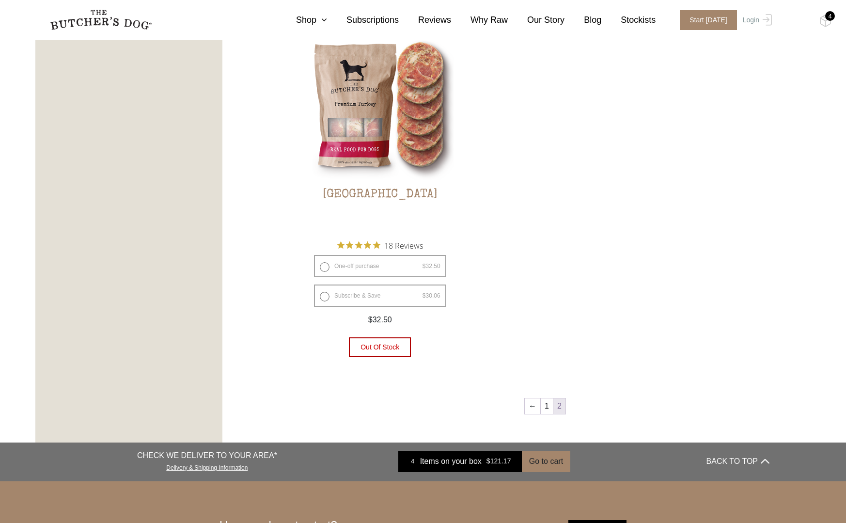
scroll to position [579, 0]
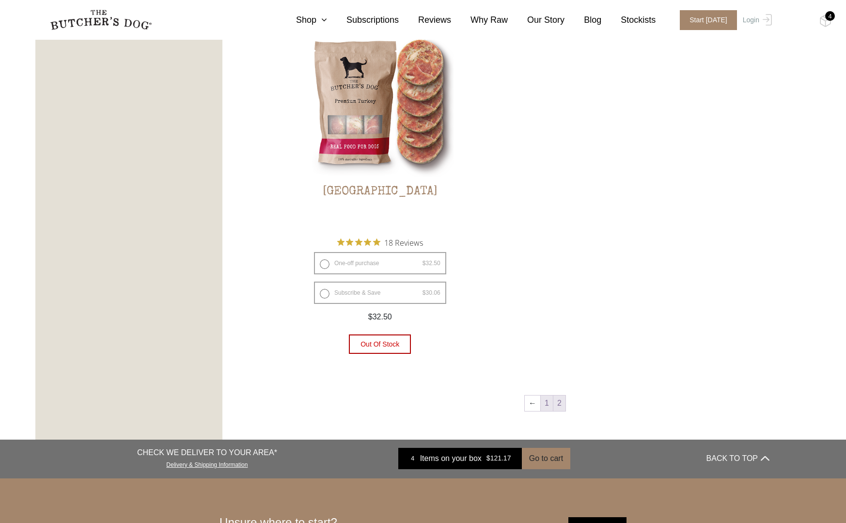
click at [546, 395] on link "1" at bounding box center [547, 403] width 12 height 16
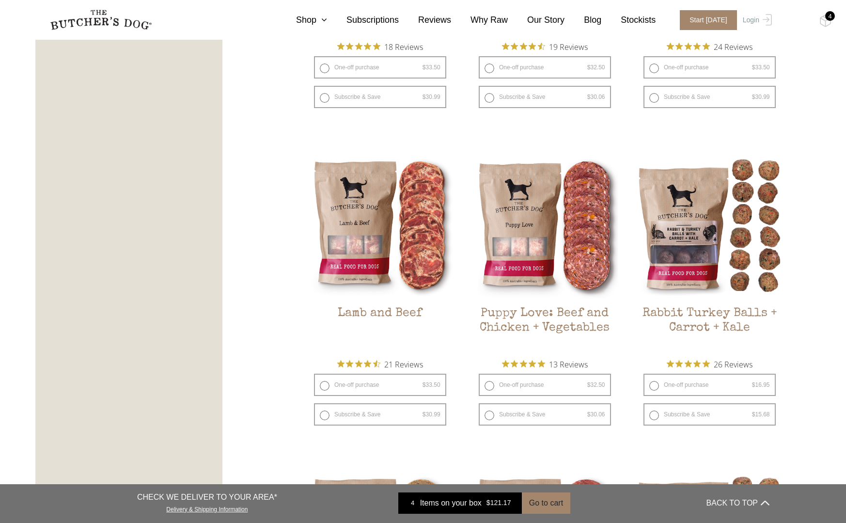
scroll to position [776, 0]
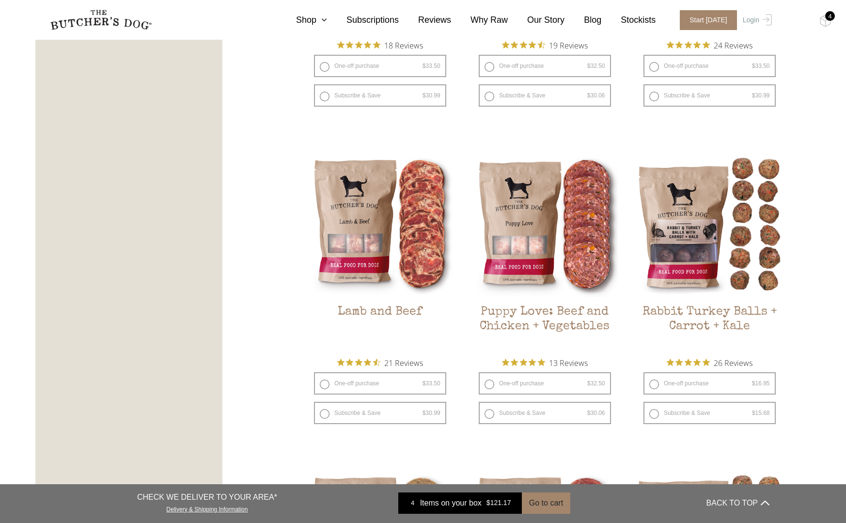
click at [830, 16] on div "4" at bounding box center [830, 16] width 10 height 10
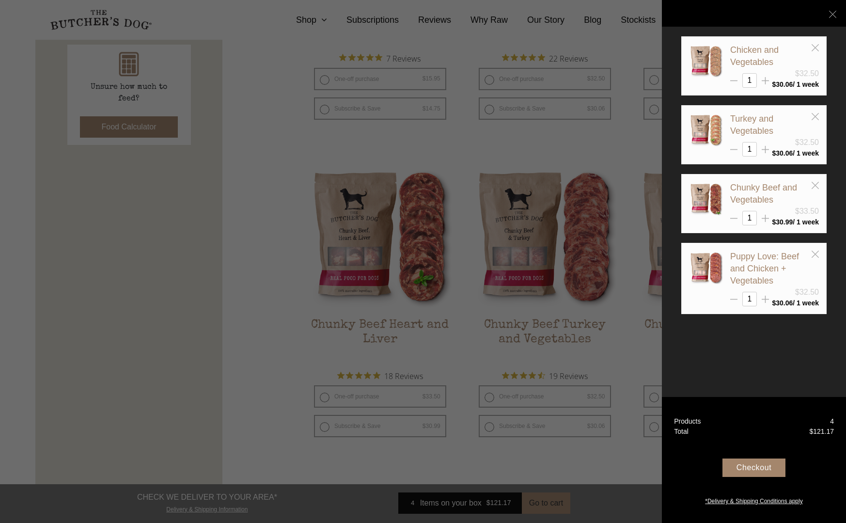
scroll to position [444, 0]
click at [326, 424] on div at bounding box center [423, 261] width 846 height 523
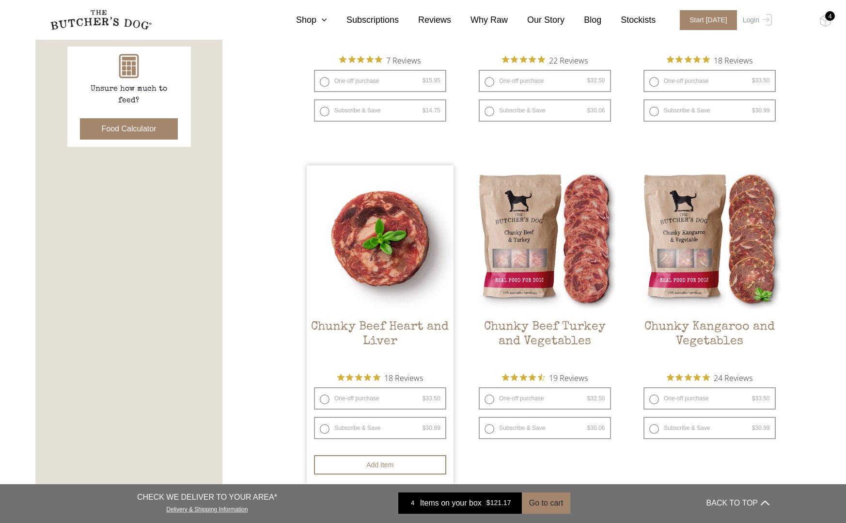
click at [327, 423] on label "Subscribe & Save $ 33.50 Original price was: $33.50. $ 30.99 Current price is: …" at bounding box center [380, 428] width 132 height 22
radio input "true"
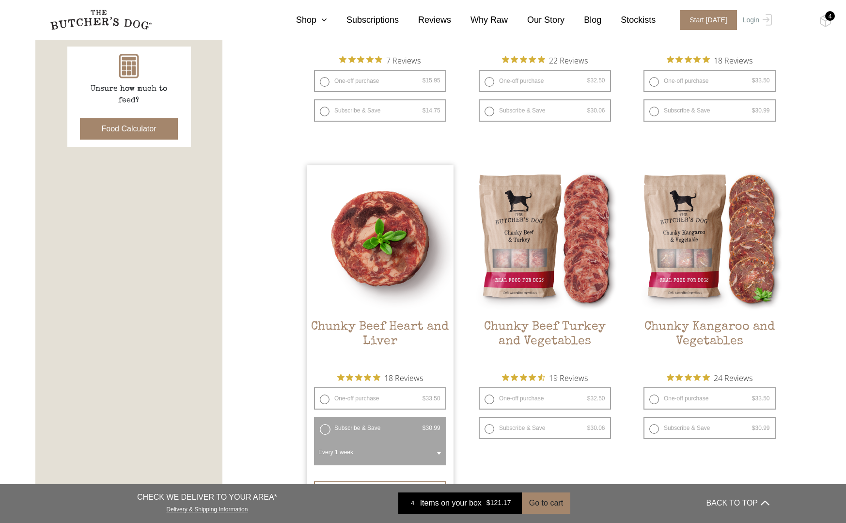
click at [439, 446] on span at bounding box center [439, 453] width 10 height 22
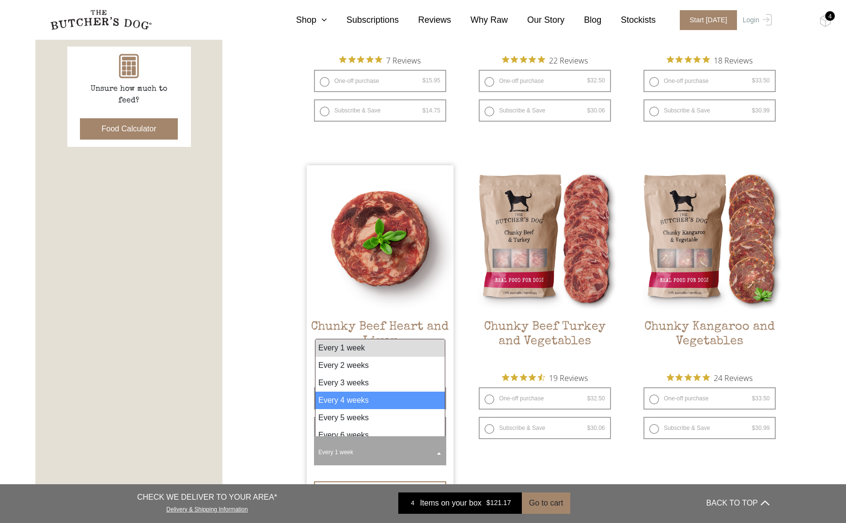
select select "4_week"
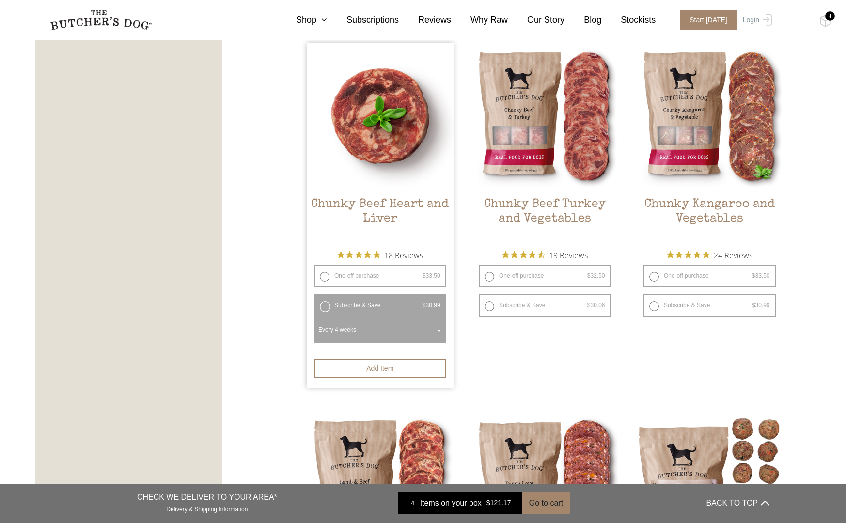
scroll to position [567, 0]
click at [380, 363] on button "Add item" at bounding box center [380, 367] width 132 height 19
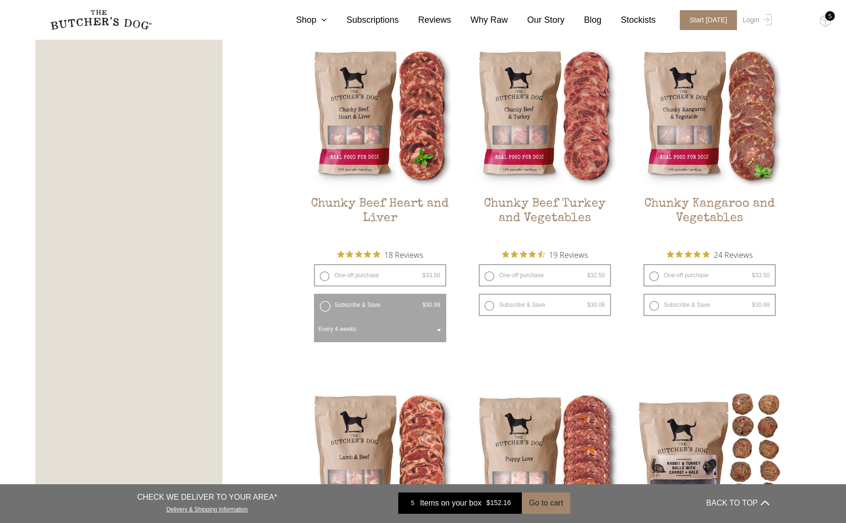
click at [832, 17] on div "5" at bounding box center [830, 16] width 10 height 10
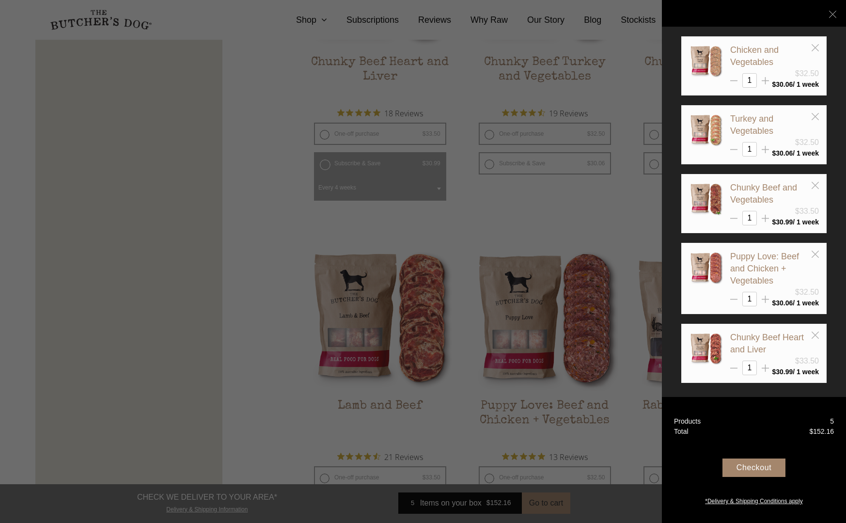
scroll to position [709, 0]
click at [759, 468] on div "Checkout" at bounding box center [753, 467] width 63 height 18
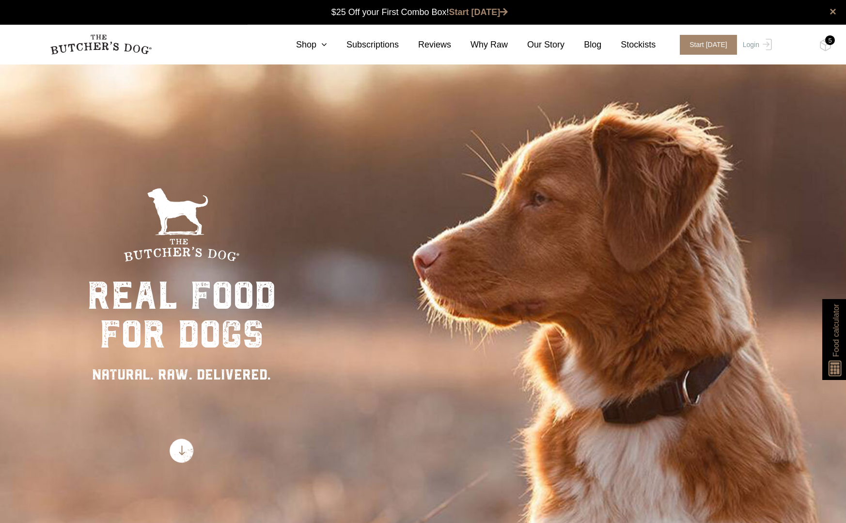
scroll to position [0, 0]
click at [313, 45] on link "Shop" at bounding box center [302, 44] width 50 height 13
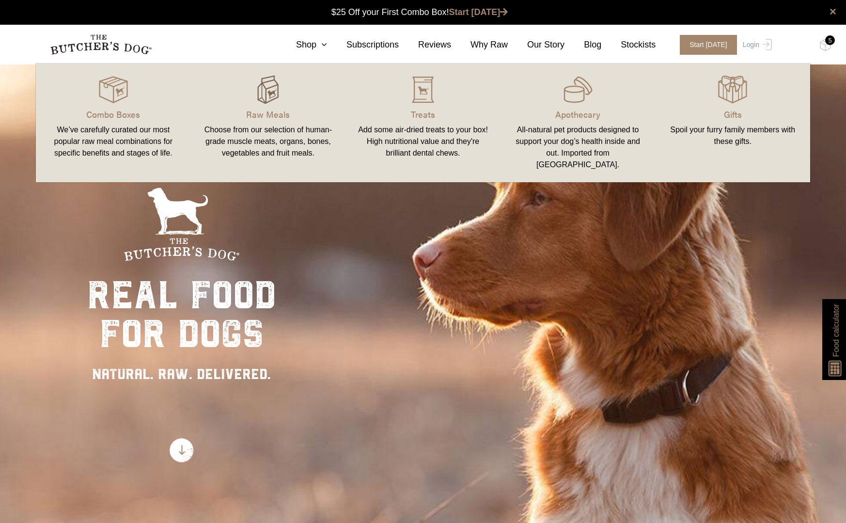
click at [266, 92] on img at bounding box center [267, 89] width 29 height 29
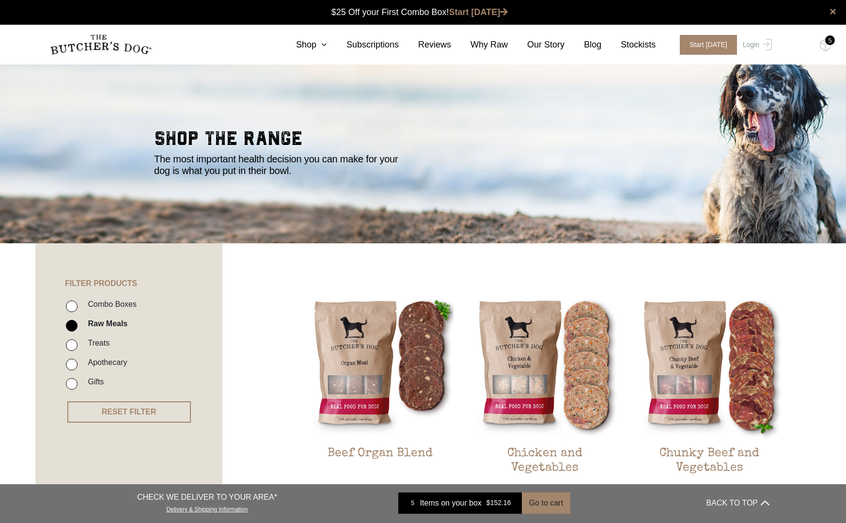
scroll to position [0, 0]
click at [830, 40] on div "5" at bounding box center [830, 40] width 10 height 10
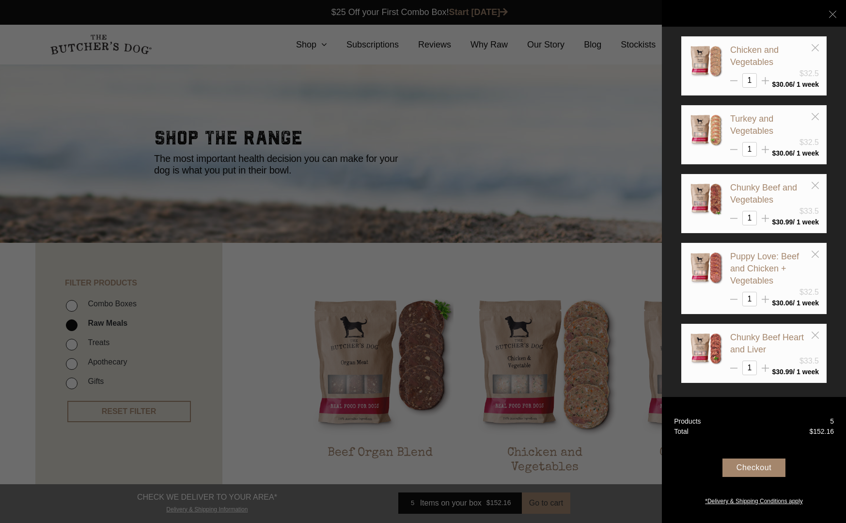
click at [817, 47] on icon at bounding box center [815, 47] width 7 height 7
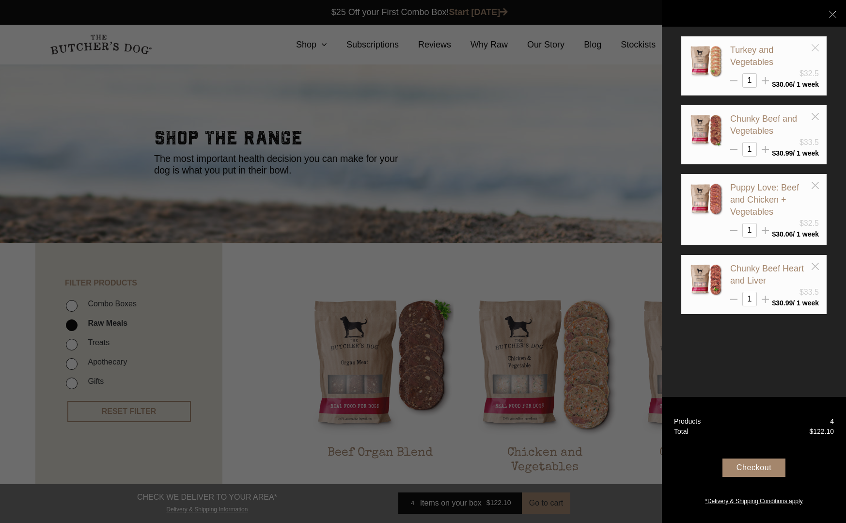
click at [817, 47] on icon at bounding box center [815, 47] width 7 height 7
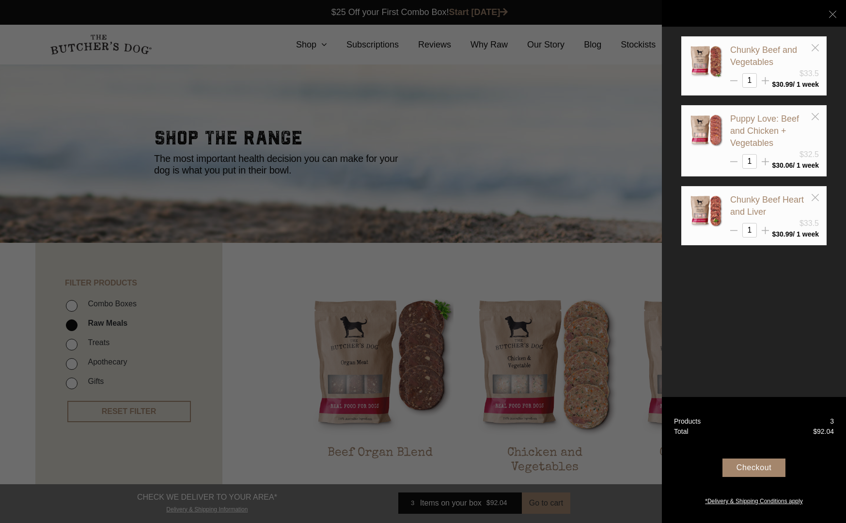
click at [817, 47] on icon at bounding box center [815, 47] width 7 height 7
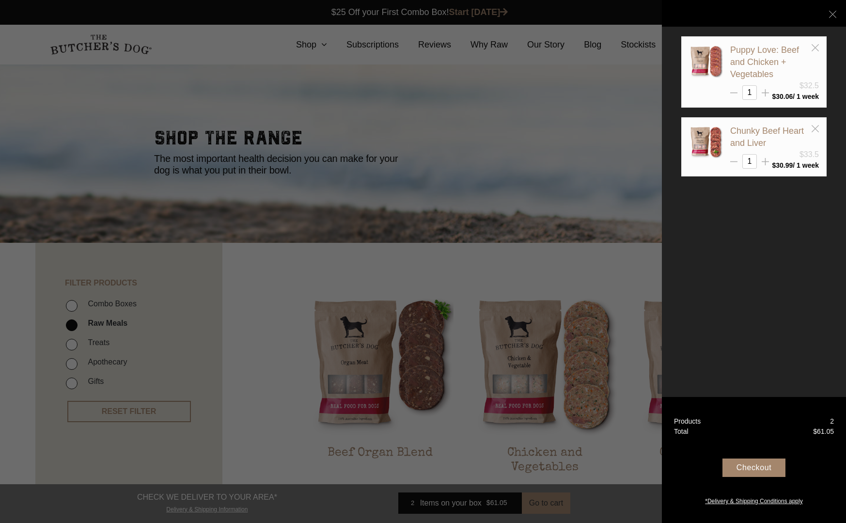
click at [817, 47] on icon at bounding box center [815, 47] width 7 height 7
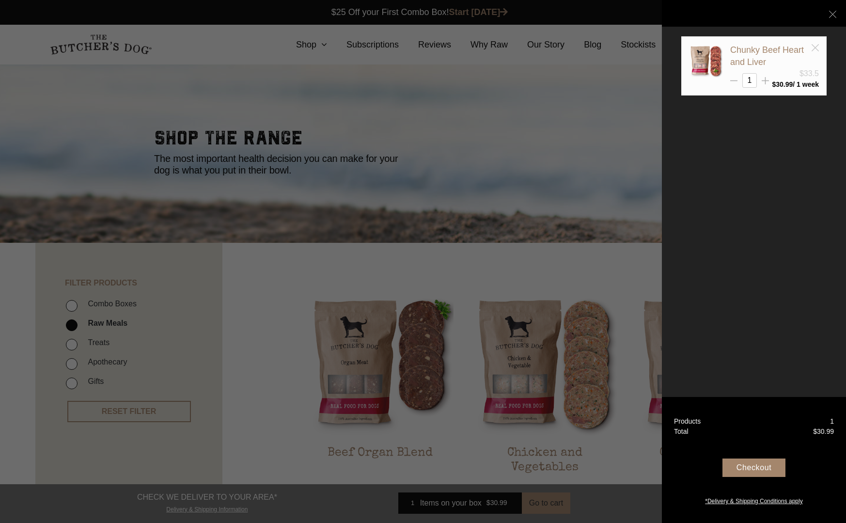
click at [816, 47] on icon at bounding box center [815, 47] width 7 height 7
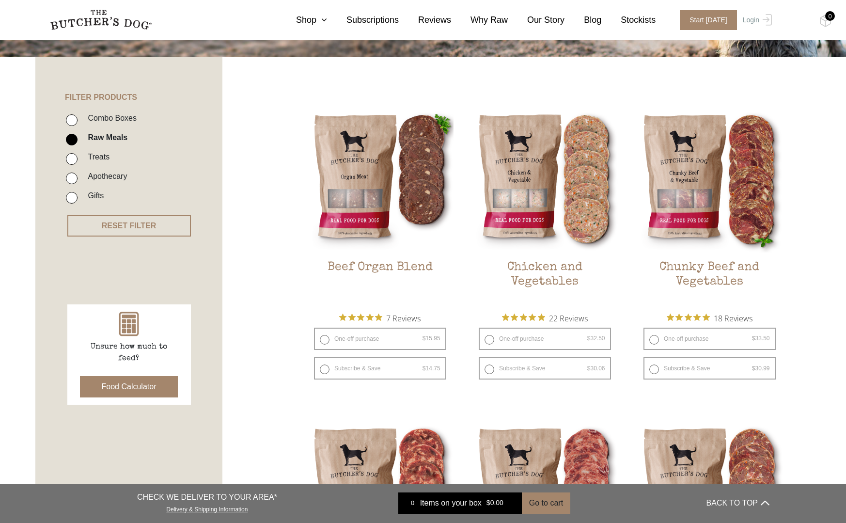
scroll to position [187, 0]
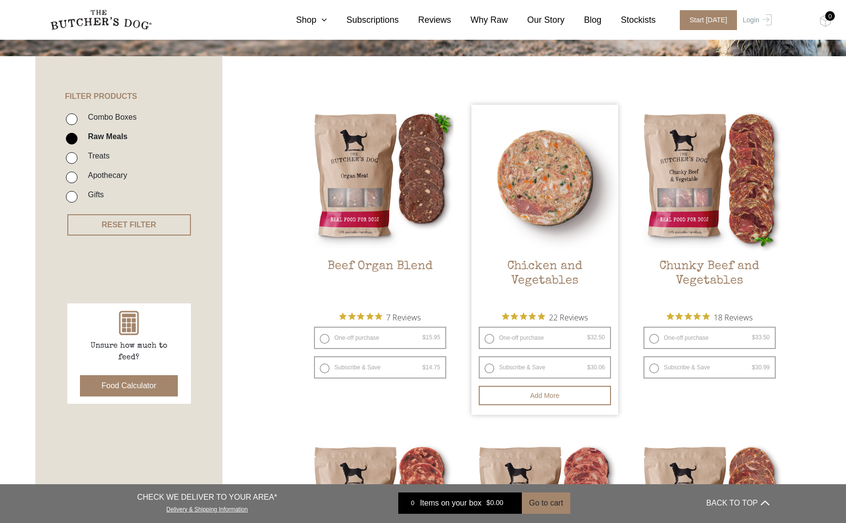
click at [492, 337] on label "One-off purchase $ 32.50 — or subscribe and save 7.5%" at bounding box center [545, 338] width 132 height 22
radio input "true"
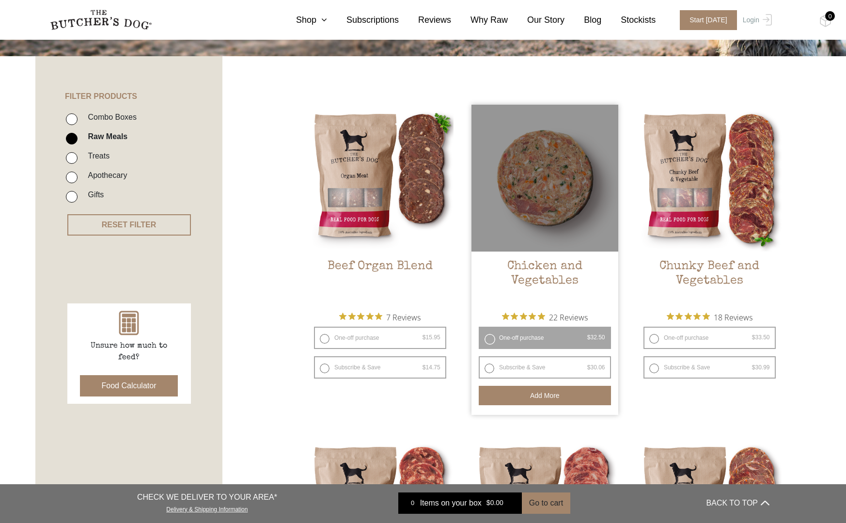
click at [549, 393] on button "Add more" at bounding box center [545, 395] width 132 height 19
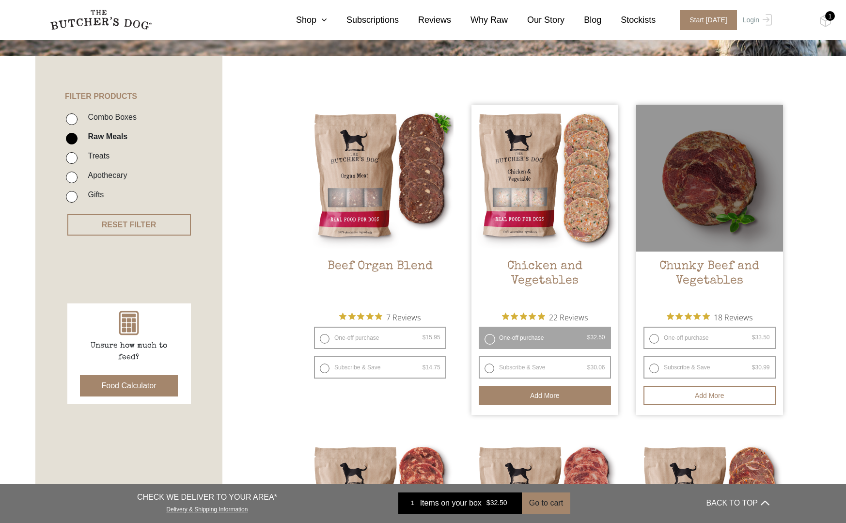
click at [654, 337] on label "One-off purchase $ 33.50 — or subscribe and save 7.5%" at bounding box center [709, 338] width 132 height 22
radio input "true"
radio input "false"
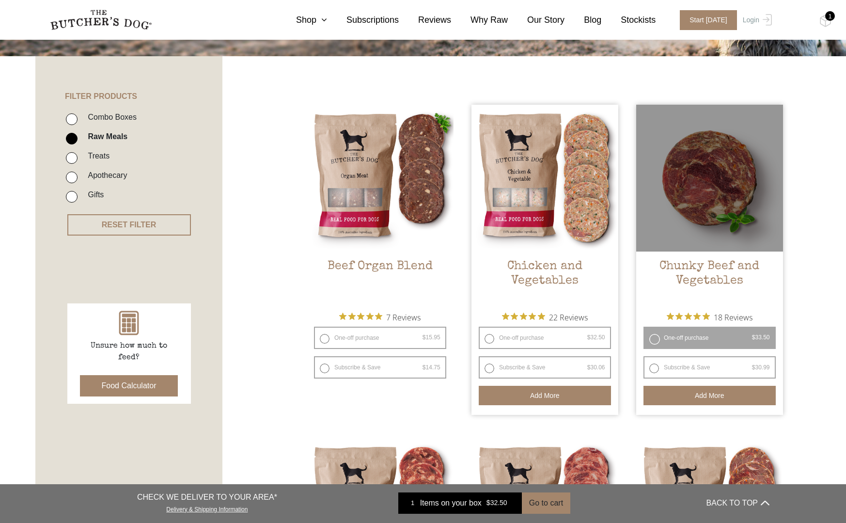
click at [700, 394] on button "Add more" at bounding box center [709, 395] width 132 height 19
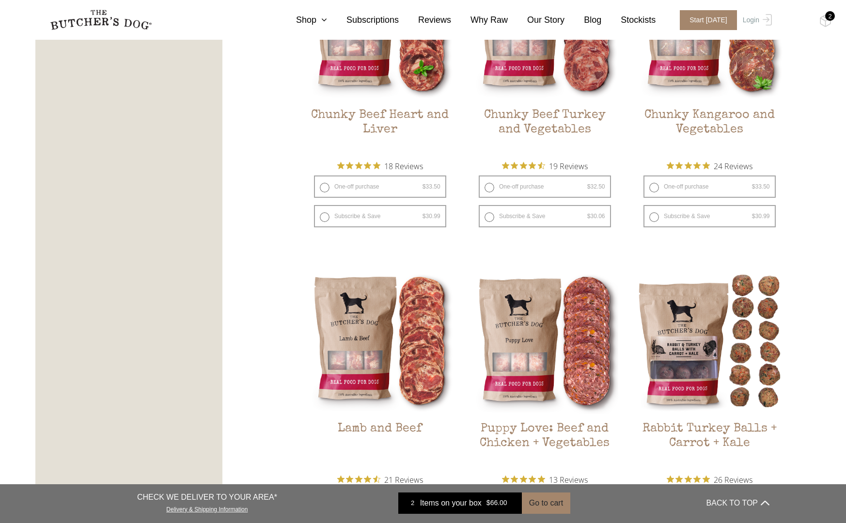
scroll to position [673, 0]
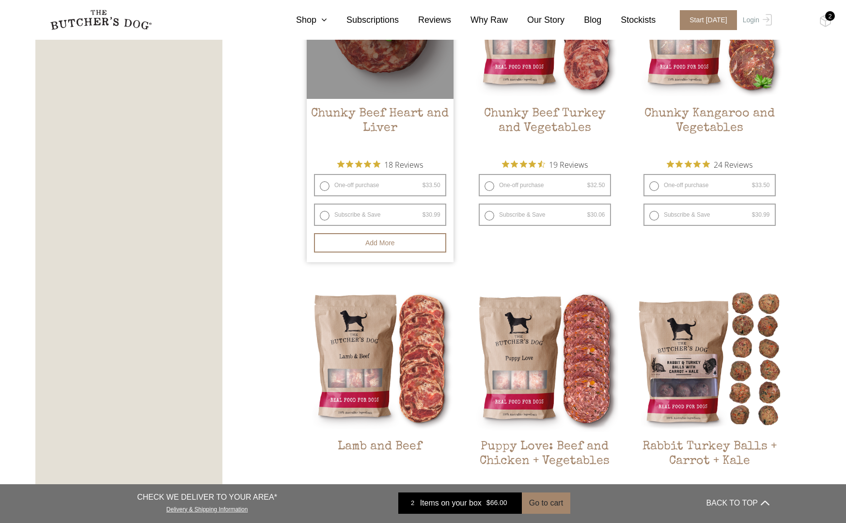
click at [326, 208] on label "Subscribe & Save $ 33.50 Original price was: $33.50. $ 30.99 Current price is: …" at bounding box center [380, 215] width 132 height 22
radio input "true"
radio input "false"
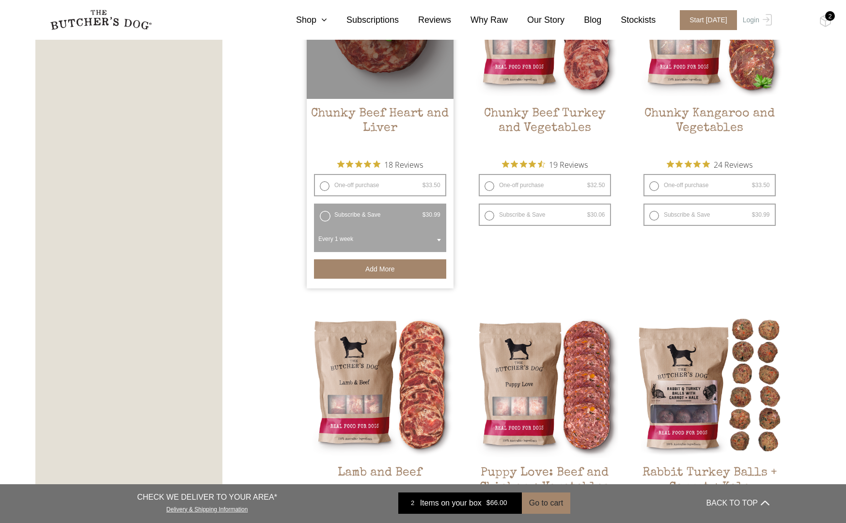
click at [393, 263] on button "Add more" at bounding box center [380, 268] width 132 height 19
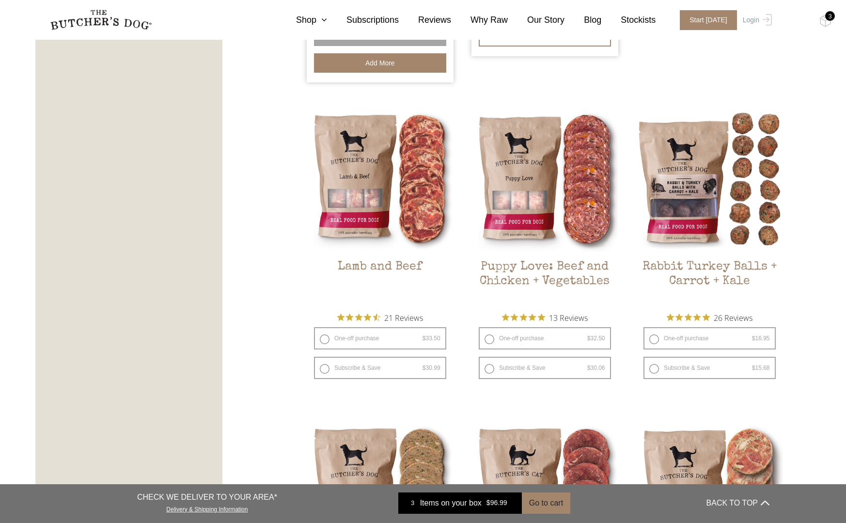
scroll to position [880, 0]
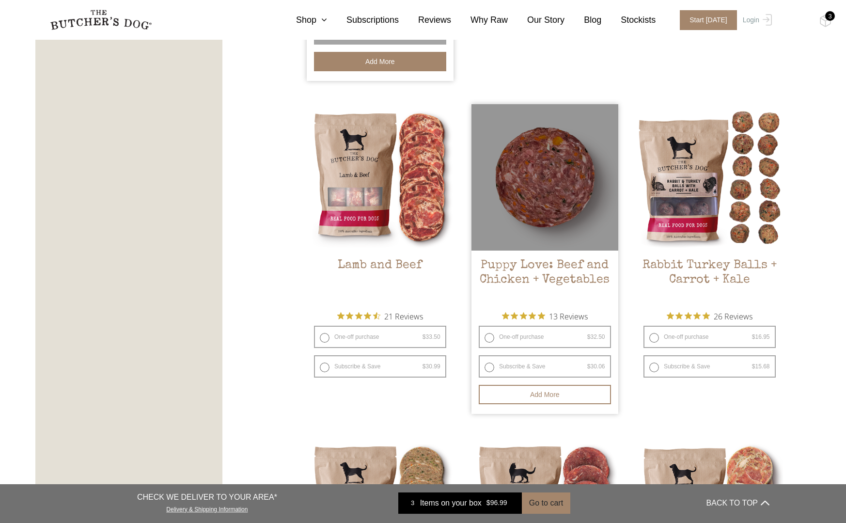
click at [489, 358] on label "Subscribe & Save $ 32.50 Original price was: $32.50. $ 30.06 Current price is: …" at bounding box center [545, 366] width 132 height 22
radio input "true"
radio input "false"
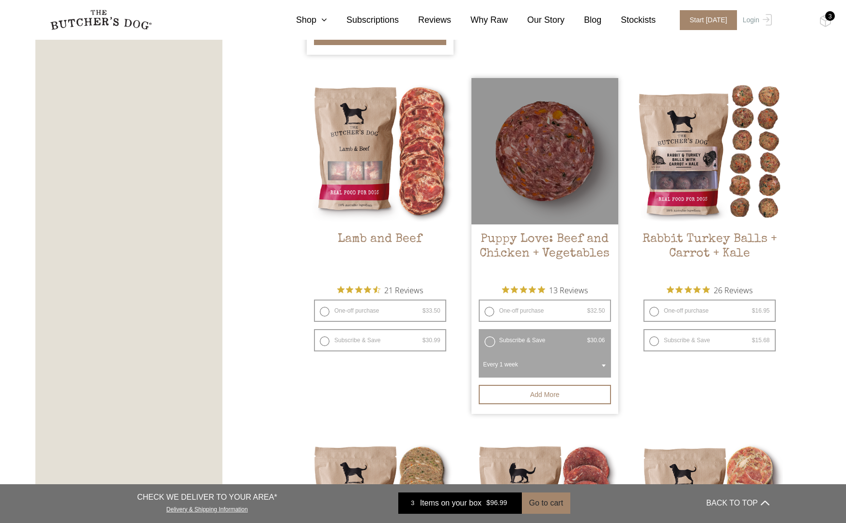
click at [491, 303] on label "One-off purchase $ 32.50 — or subscribe and save 7.5%" at bounding box center [545, 310] width 132 height 22
radio input "true"
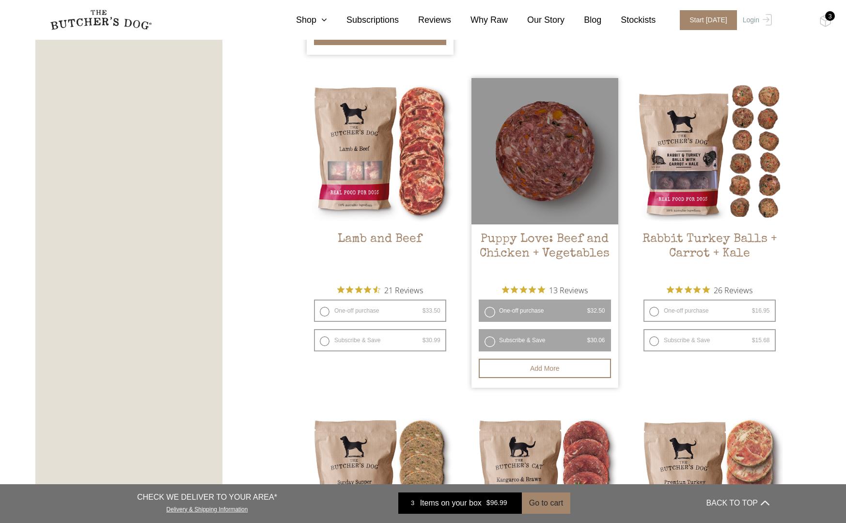
radio input "false"
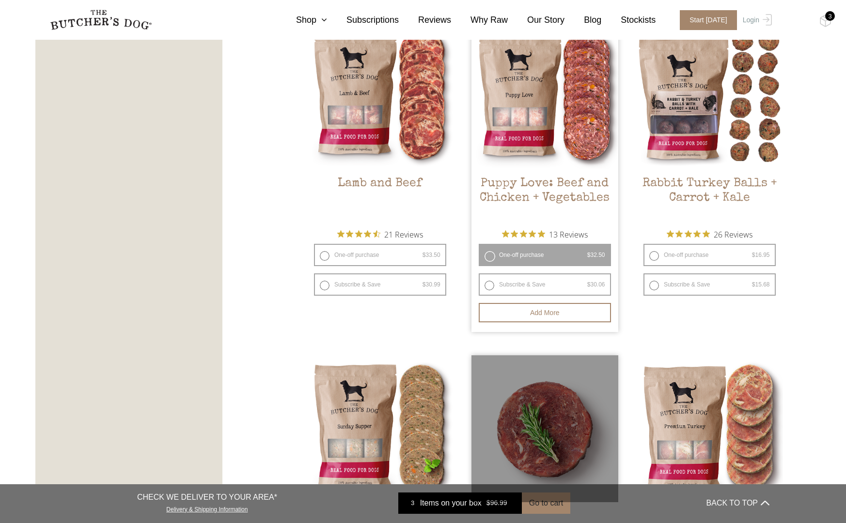
scroll to position [993, 0]
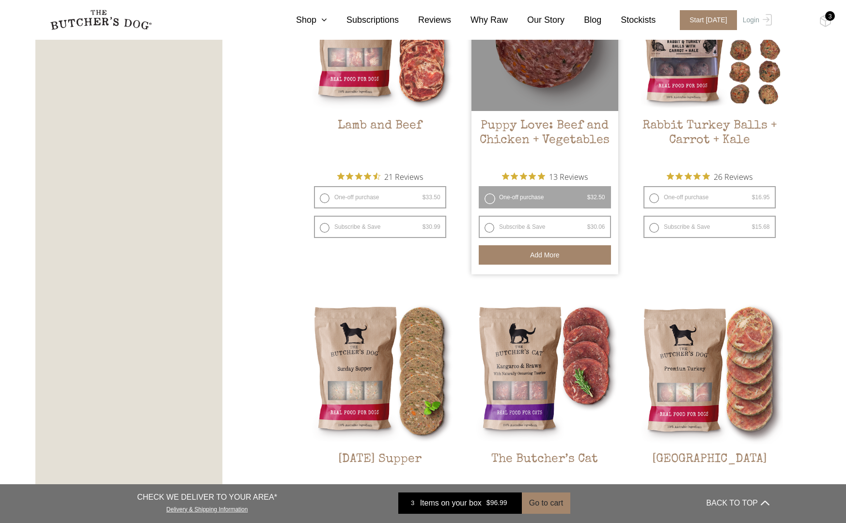
click at [542, 245] on button "Add more" at bounding box center [545, 254] width 132 height 19
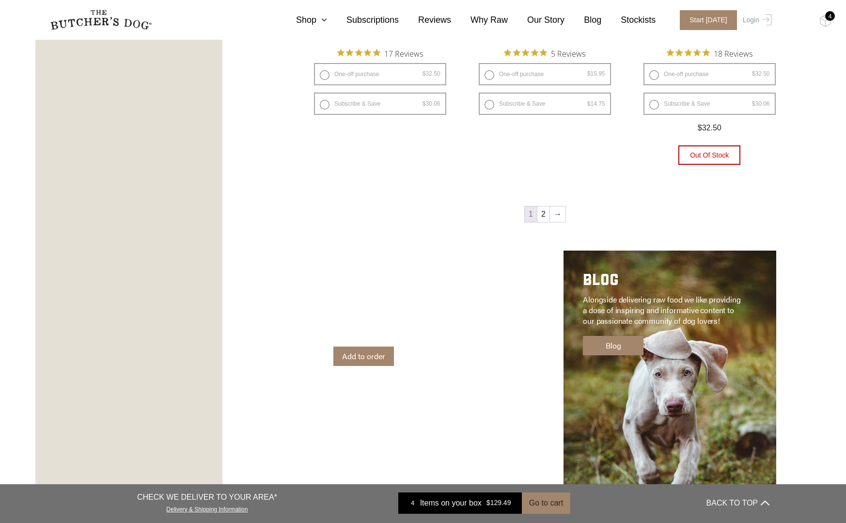
scroll to position [1434, 0]
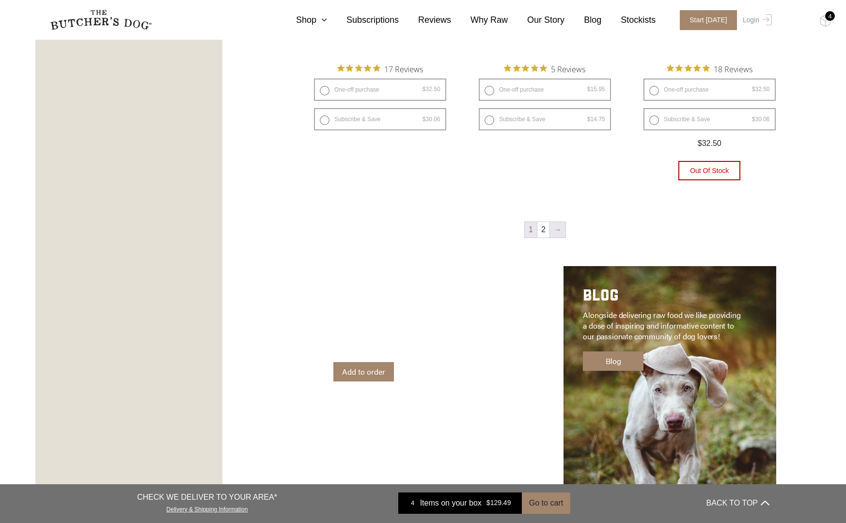
click at [556, 222] on link "→" at bounding box center [558, 230] width 16 height 16
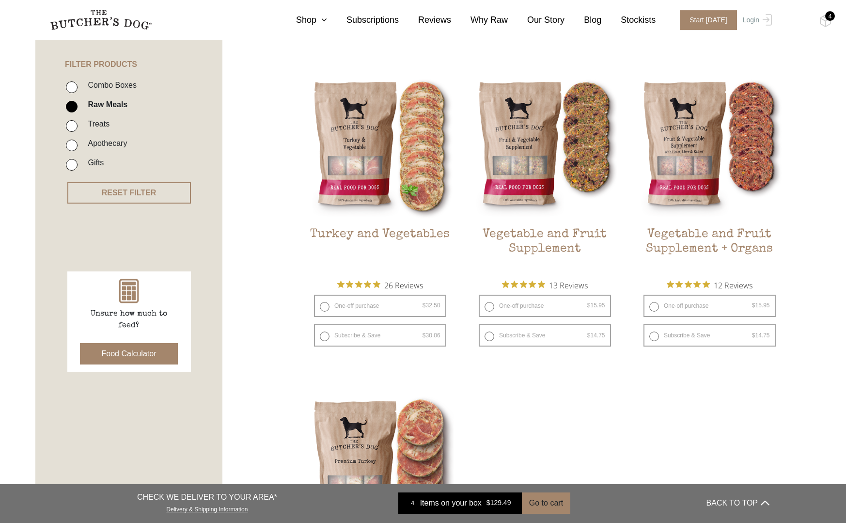
scroll to position [219, 0]
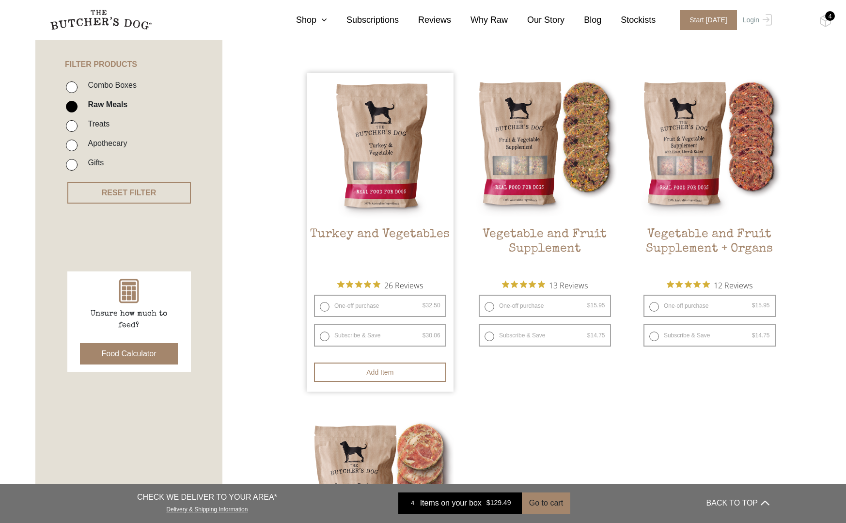
click at [323, 304] on label "One-off purchase $ 32.50 — or subscribe and save 7.5%" at bounding box center [380, 306] width 132 height 22
radio input "true"
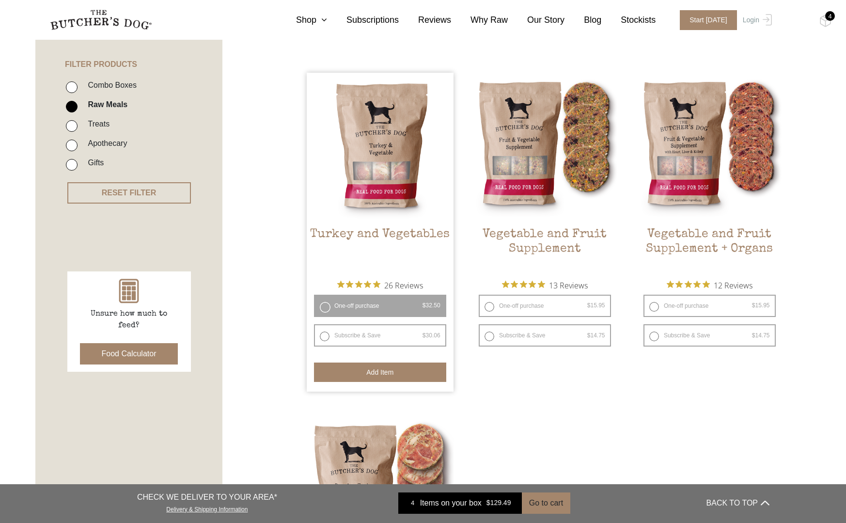
click at [414, 368] on button "Add item" at bounding box center [380, 371] width 132 height 19
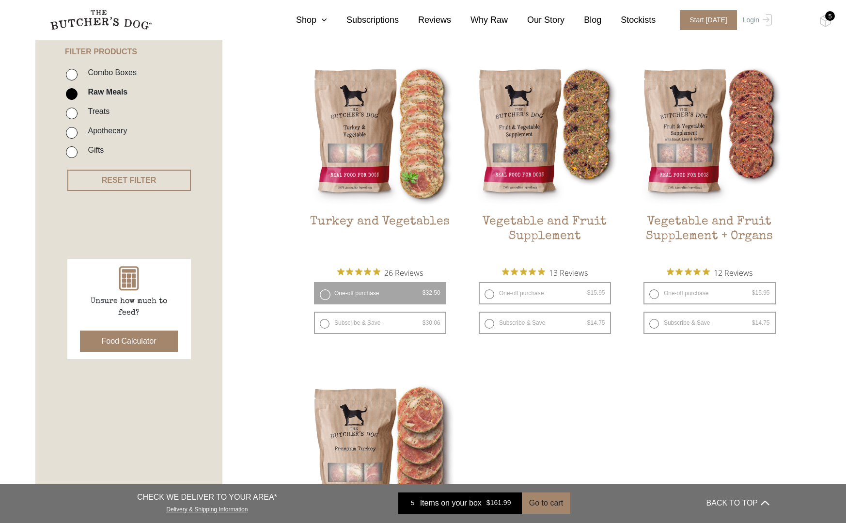
scroll to position [234, 0]
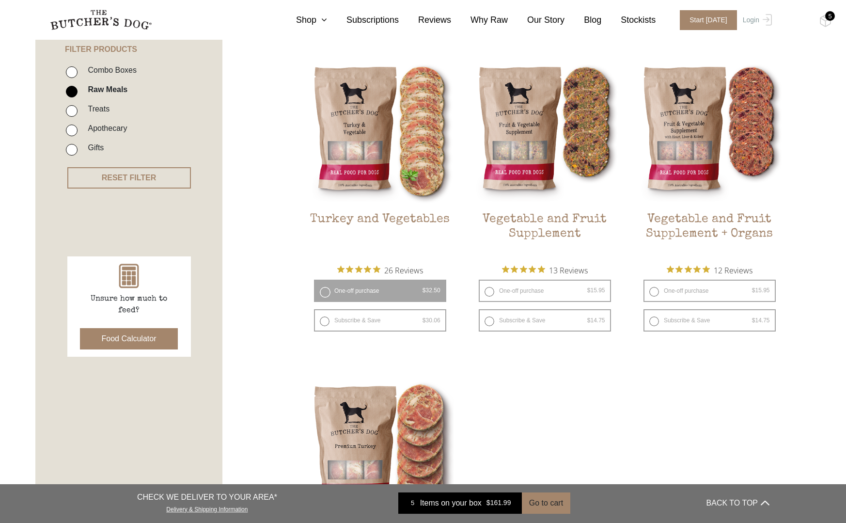
click at [830, 15] on div "5" at bounding box center [830, 16] width 10 height 10
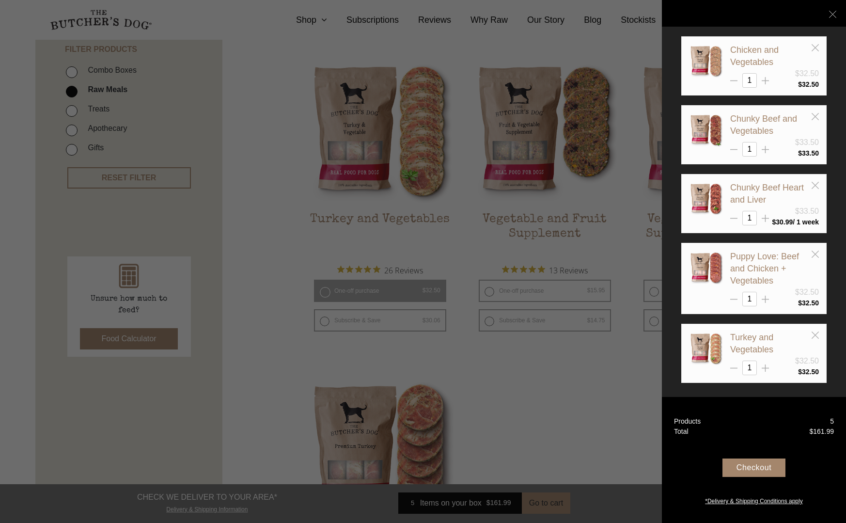
click at [759, 467] on div "Checkout" at bounding box center [753, 467] width 63 height 18
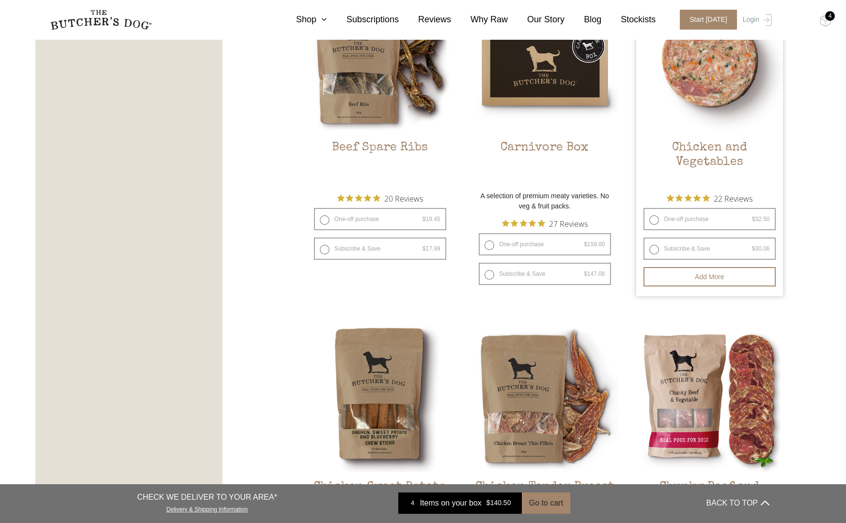
scroll to position [868, 0]
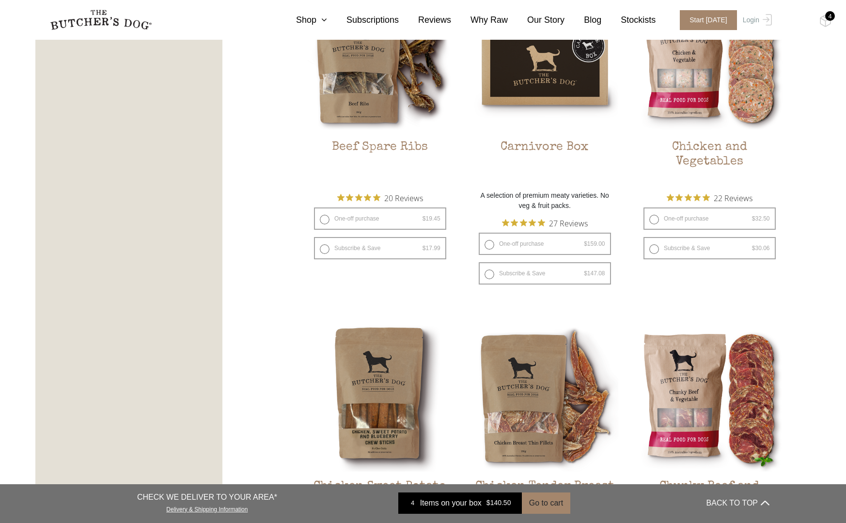
click at [827, 19] on div "4" at bounding box center [830, 16] width 10 height 10
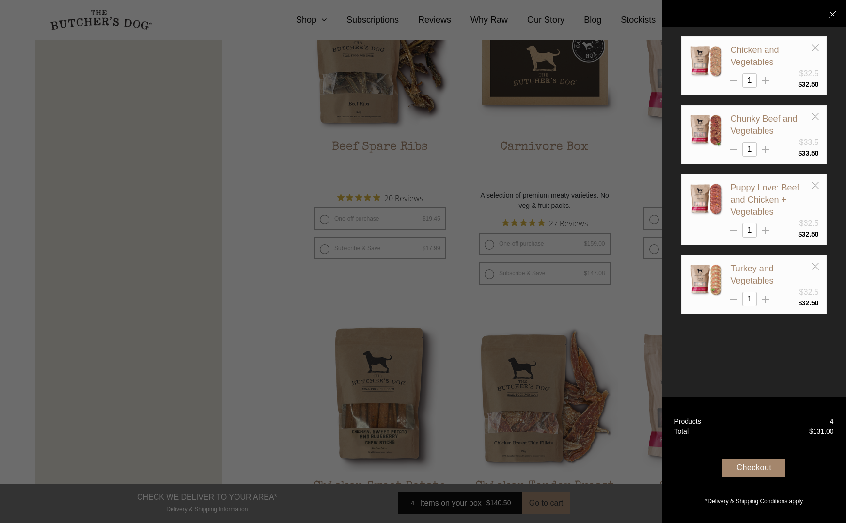
click at [619, 225] on div at bounding box center [423, 261] width 846 height 523
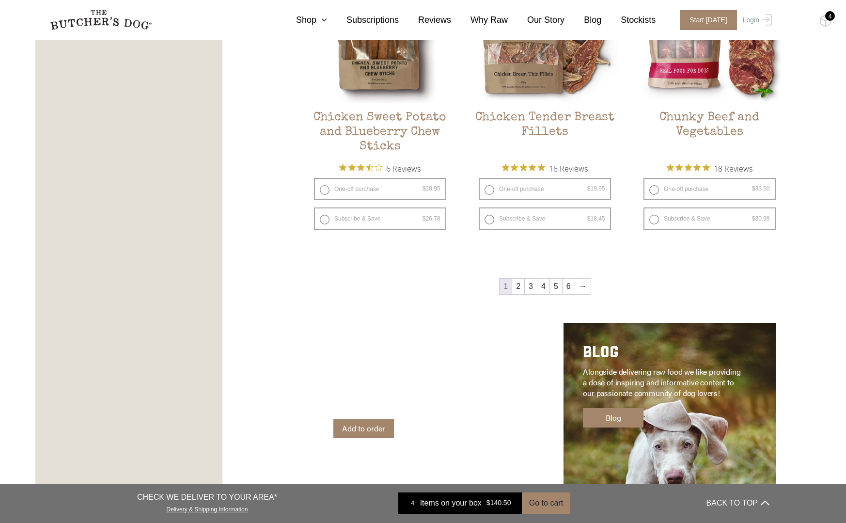
scroll to position [1237, 0]
click at [521, 278] on link "2" at bounding box center [518, 286] width 12 height 16
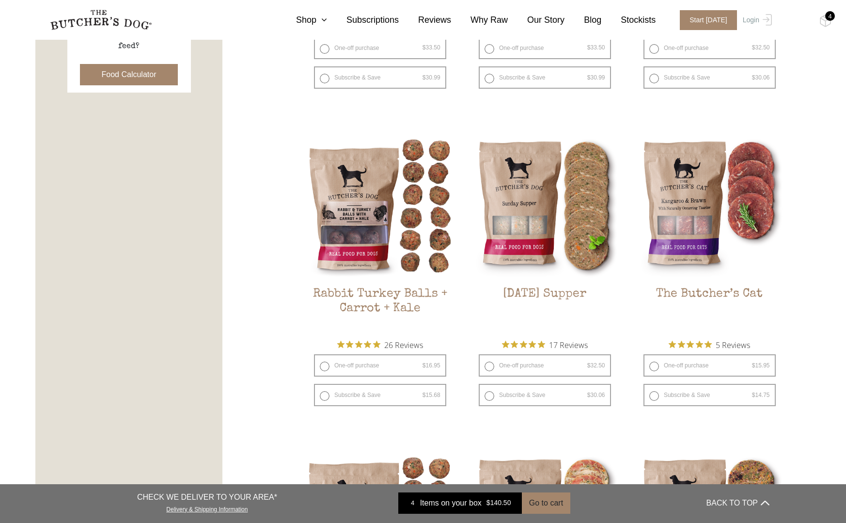
scroll to position [478, 0]
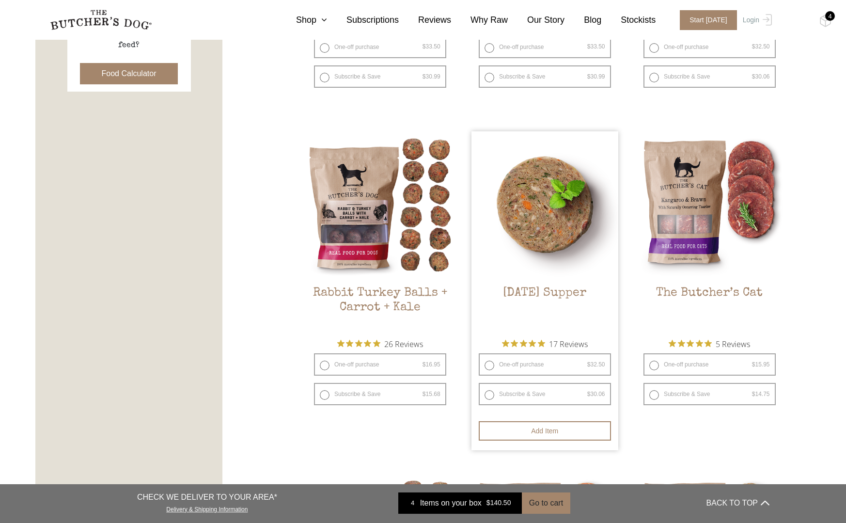
click at [556, 287] on h2 "[DATE] Supper" at bounding box center [544, 309] width 147 height 46
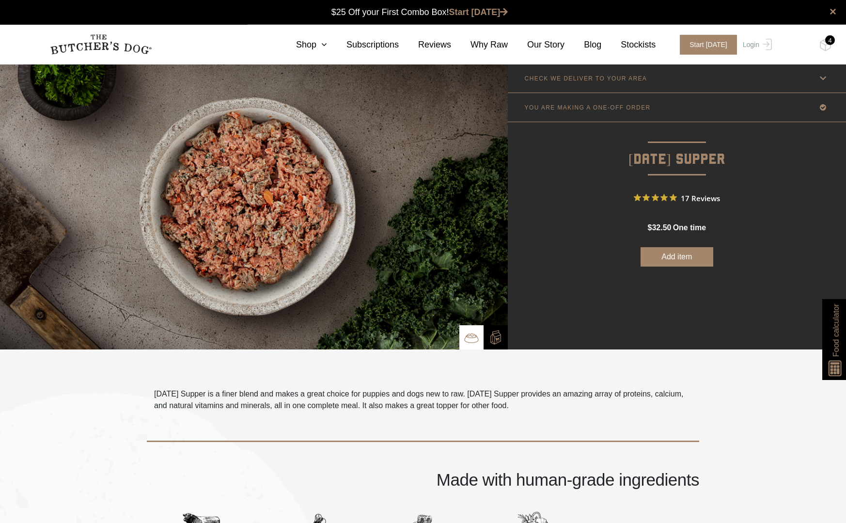
scroll to position [0, 0]
click at [313, 47] on link "Shop" at bounding box center [302, 44] width 50 height 13
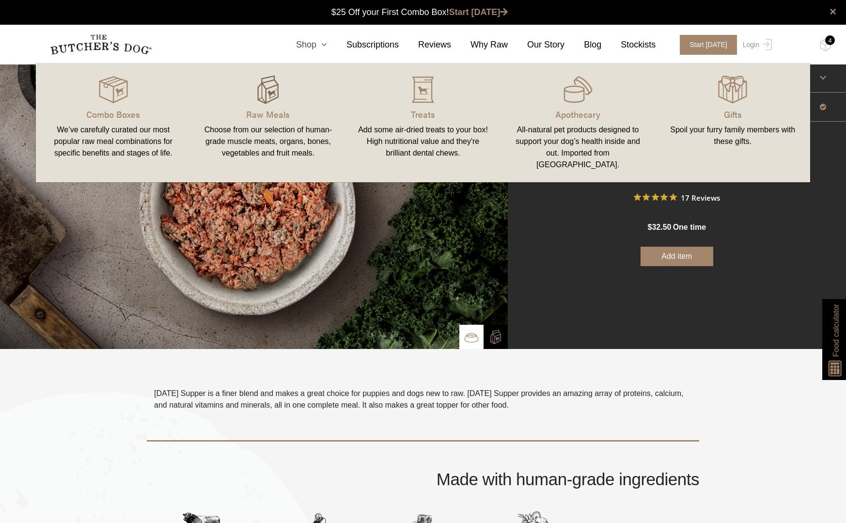
scroll to position [0, 0]
click at [272, 83] on img at bounding box center [267, 89] width 29 height 29
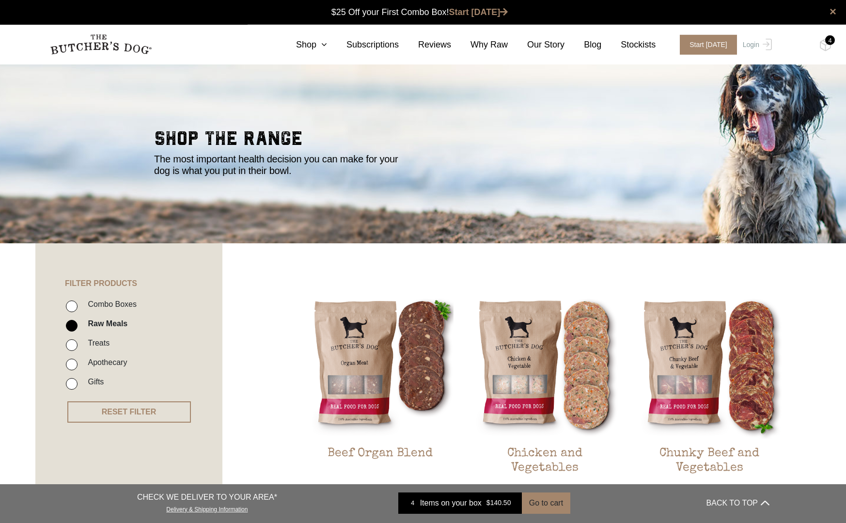
scroll to position [0, 0]
click at [831, 41] on div "4" at bounding box center [830, 40] width 10 height 10
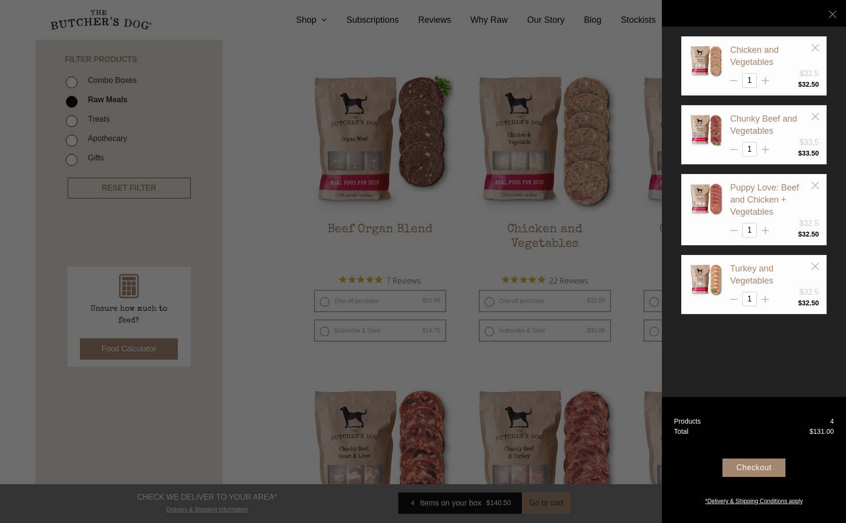
scroll to position [226, 0]
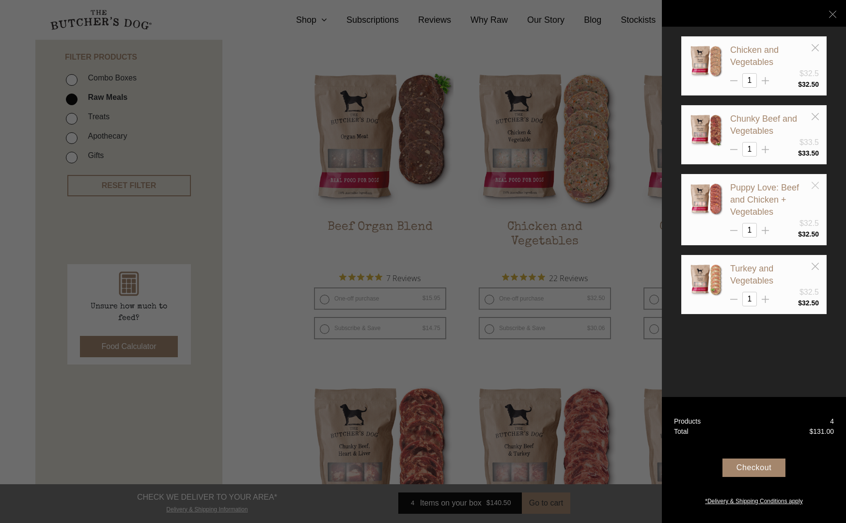
click at [814, 185] on line at bounding box center [815, 185] width 7 height 7
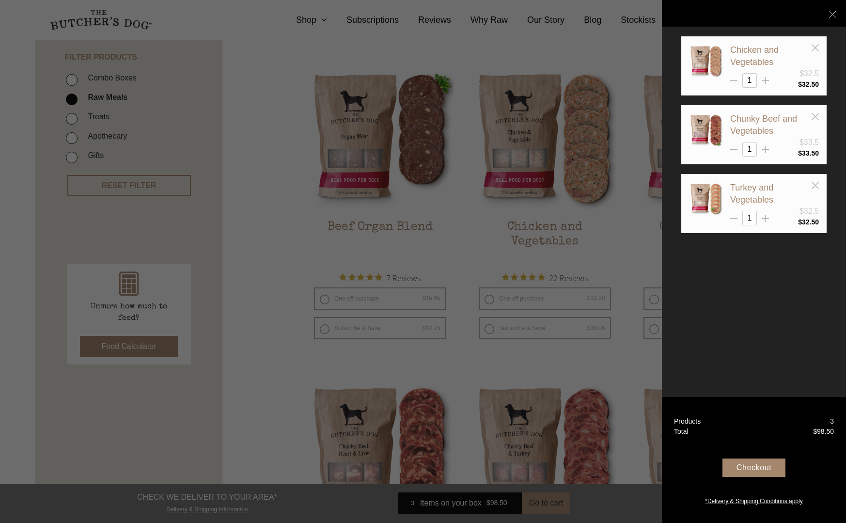
click at [630, 235] on div at bounding box center [423, 261] width 846 height 523
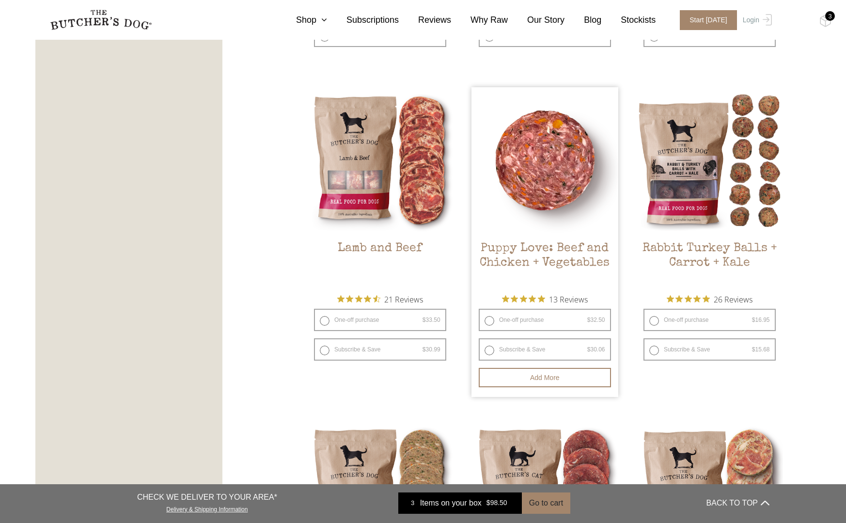
scroll to position [834, 0]
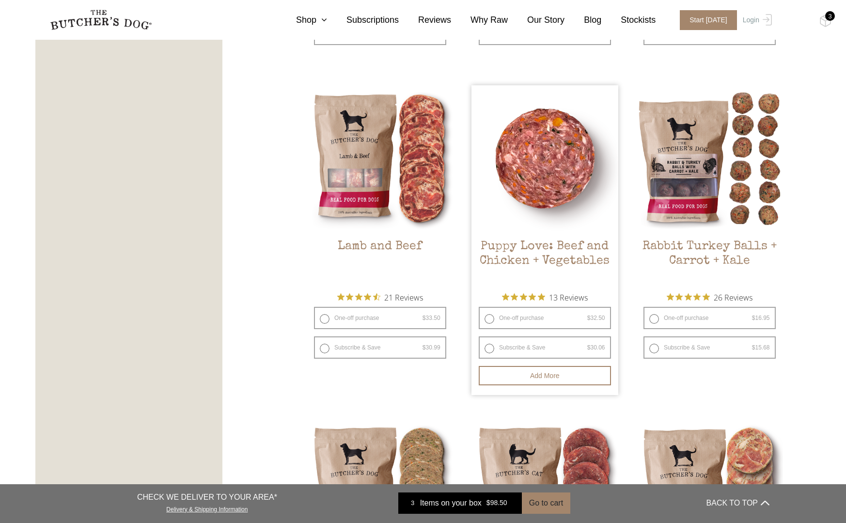
click at [489, 311] on label "One-off purchase $ 32.50 — or subscribe and save 7.5%" at bounding box center [545, 318] width 132 height 22
radio input "true"
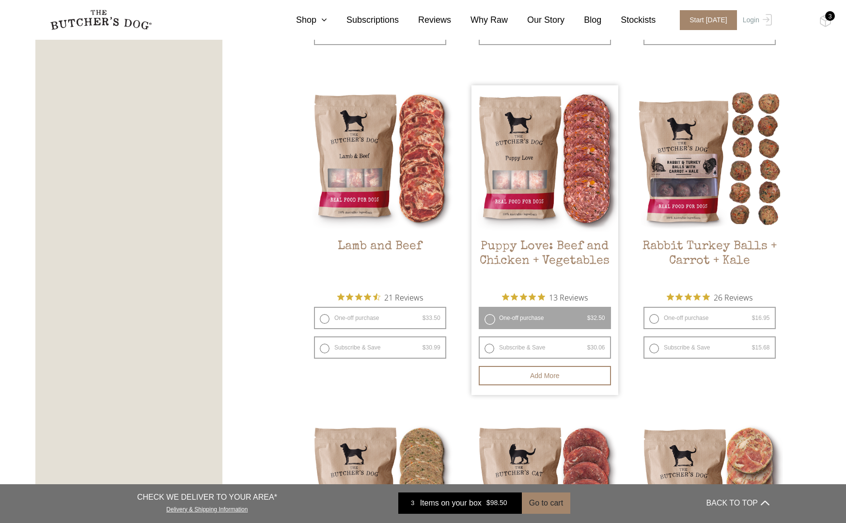
click at [830, 15] on div "3" at bounding box center [830, 16] width 10 height 10
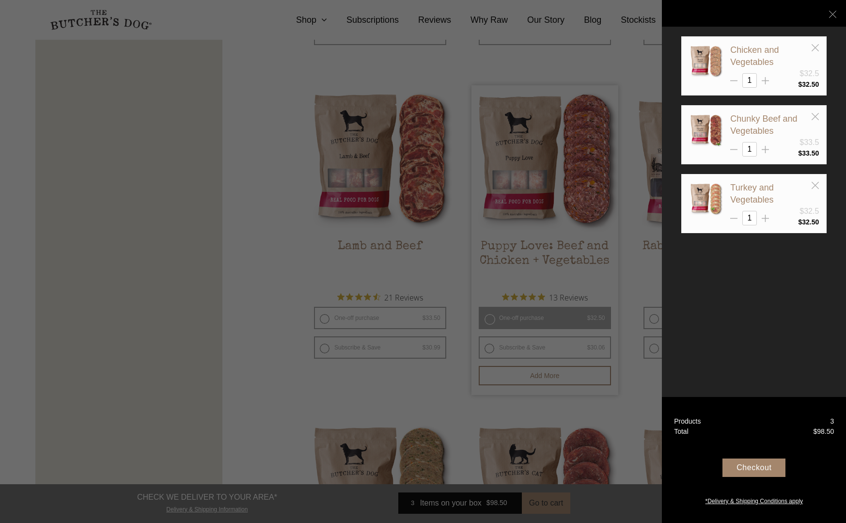
click at [275, 352] on div at bounding box center [423, 261] width 846 height 523
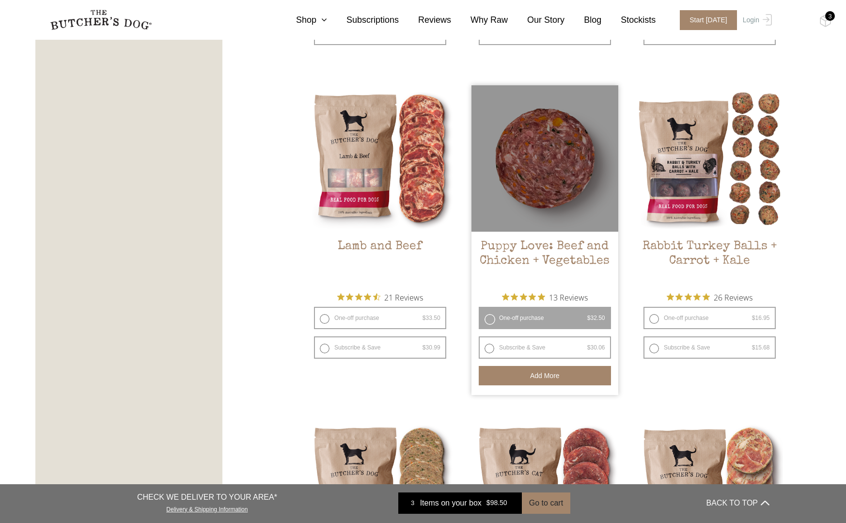
click at [554, 370] on button "Add more" at bounding box center [545, 375] width 132 height 19
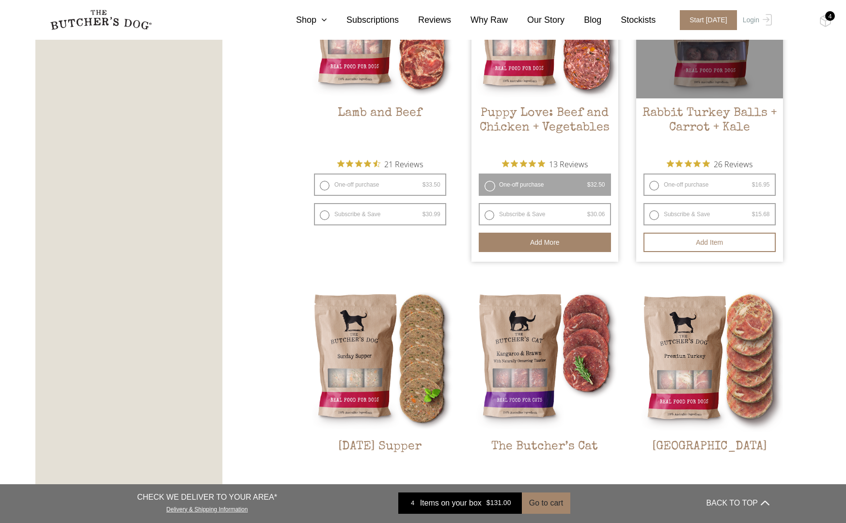
scroll to position [966, 0]
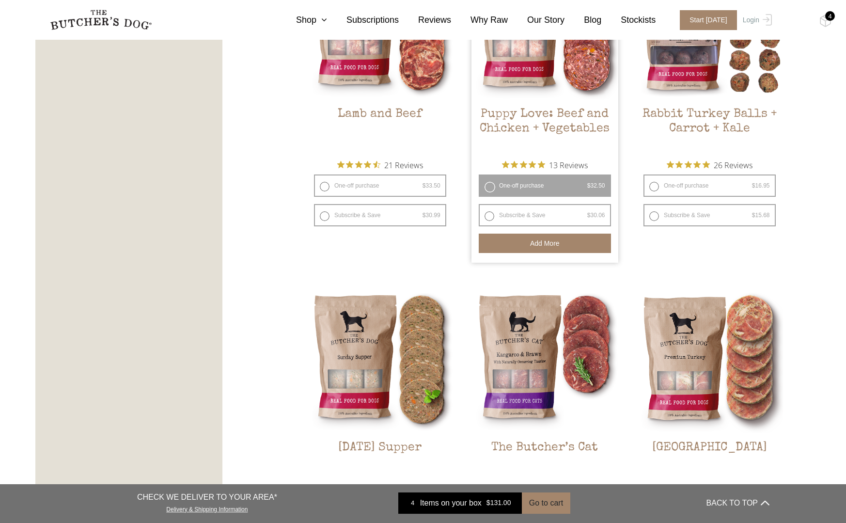
click at [831, 15] on div "4" at bounding box center [830, 16] width 10 height 10
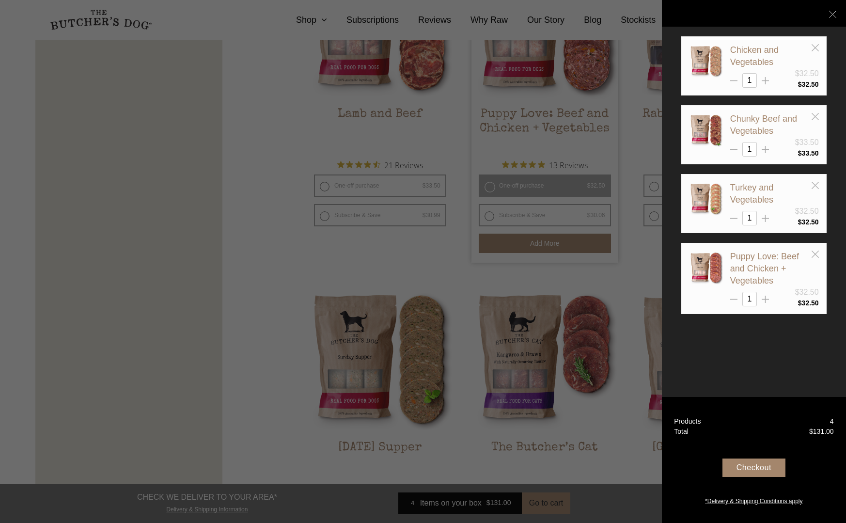
click at [626, 447] on div at bounding box center [423, 261] width 846 height 523
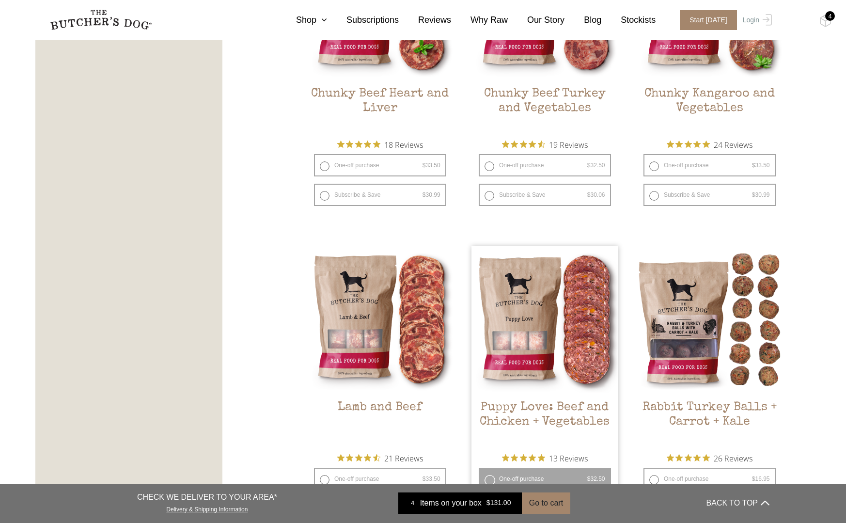
scroll to position [673, 0]
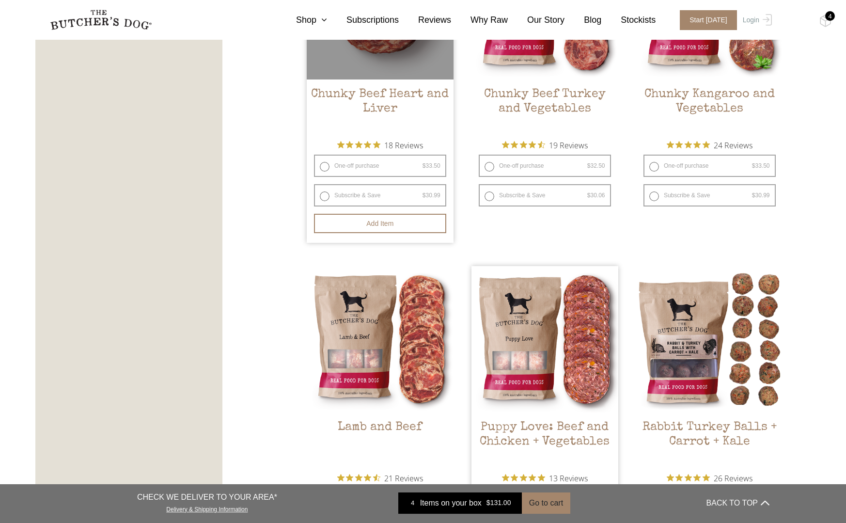
click at [327, 160] on label "One-off purchase $ 33.50 — or subscribe and save 7.5%" at bounding box center [380, 166] width 132 height 22
radio input "true"
radio input "false"
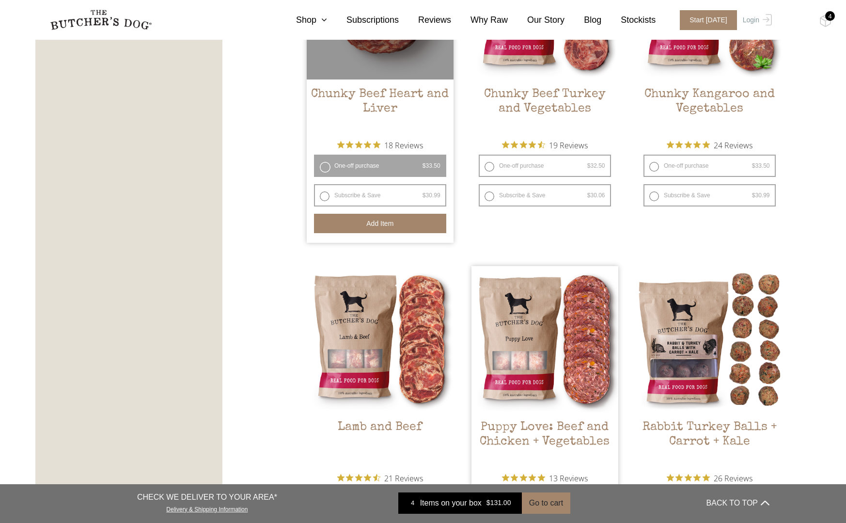
click at [387, 219] on button "Add item" at bounding box center [380, 223] width 132 height 19
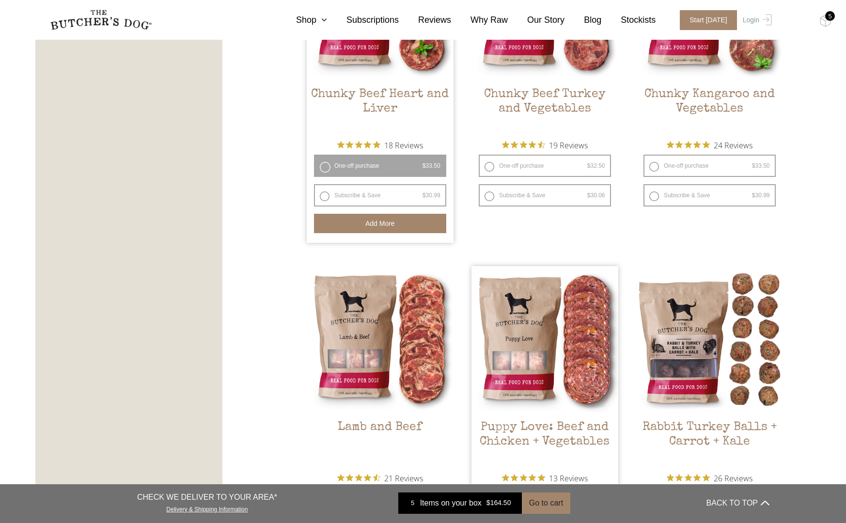
click at [831, 17] on div "5" at bounding box center [830, 16] width 10 height 10
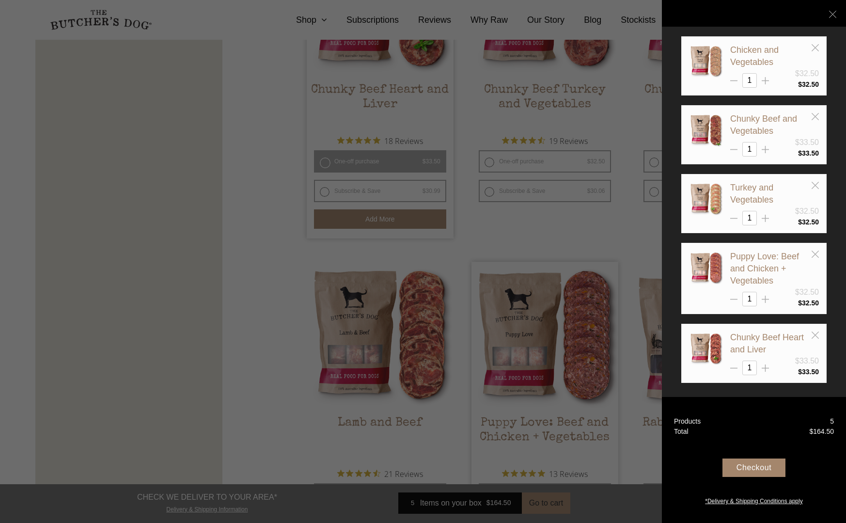
click at [759, 466] on div "Checkout" at bounding box center [753, 467] width 63 height 18
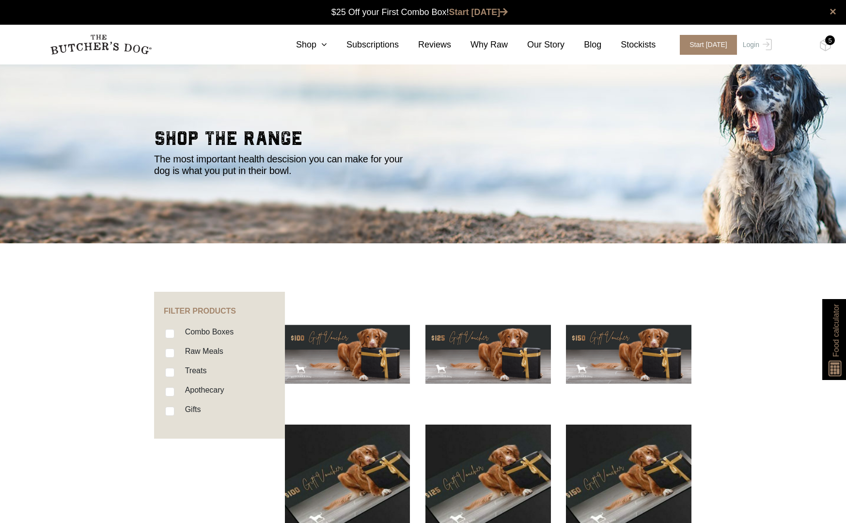
scroll to position [0, 0]
click at [751, 45] on link "Login" at bounding box center [755, 45] width 31 height 20
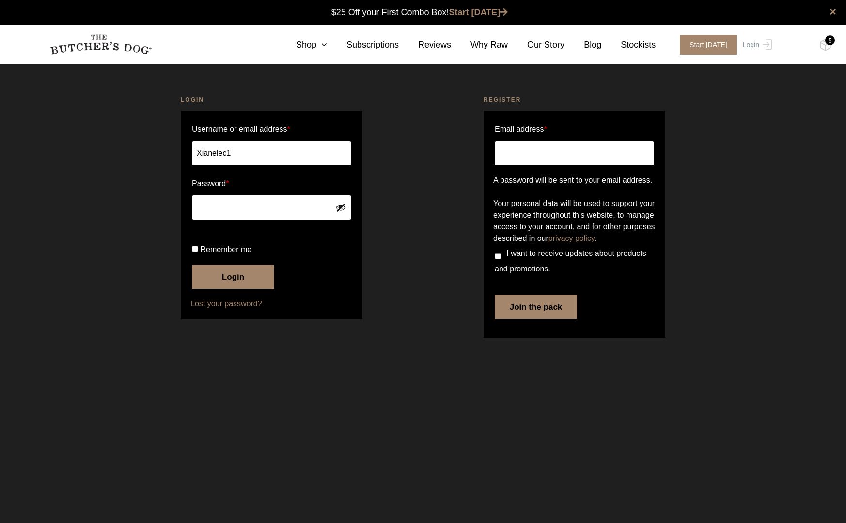
click at [224, 289] on button "Login" at bounding box center [233, 277] width 82 height 24
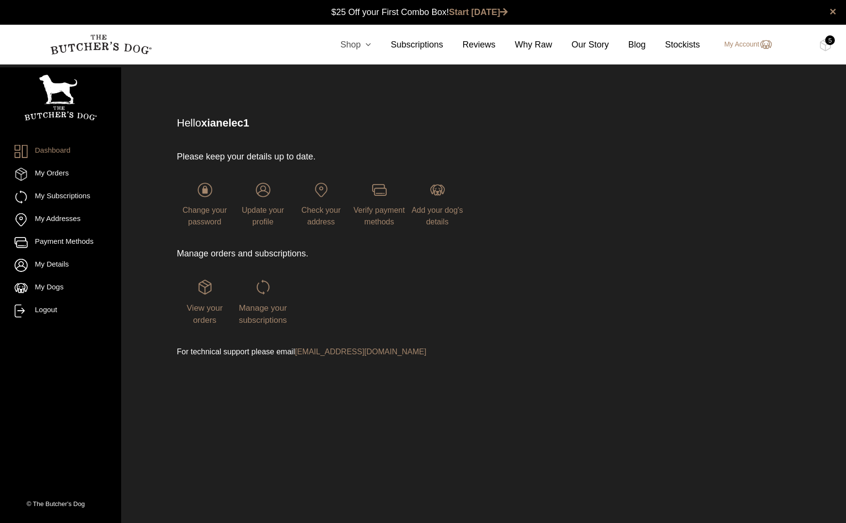
click at [354, 44] on link "Shop" at bounding box center [346, 44] width 50 height 13
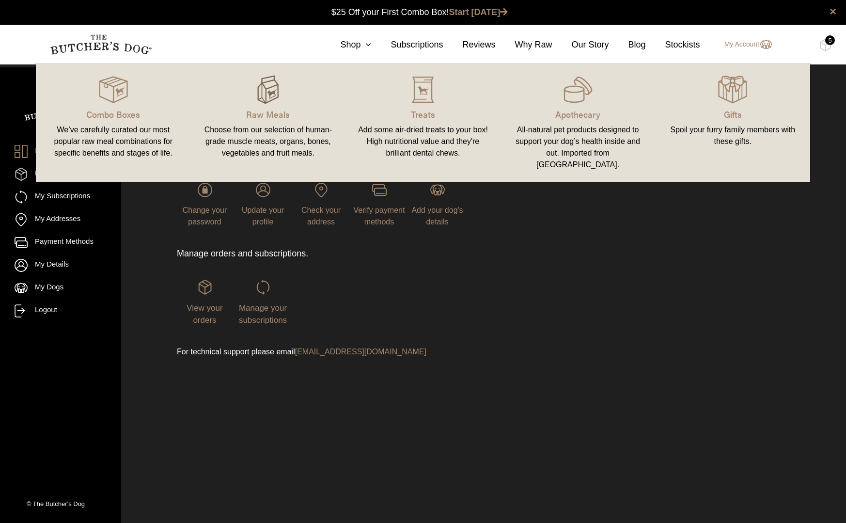
click at [266, 95] on img at bounding box center [267, 89] width 29 height 29
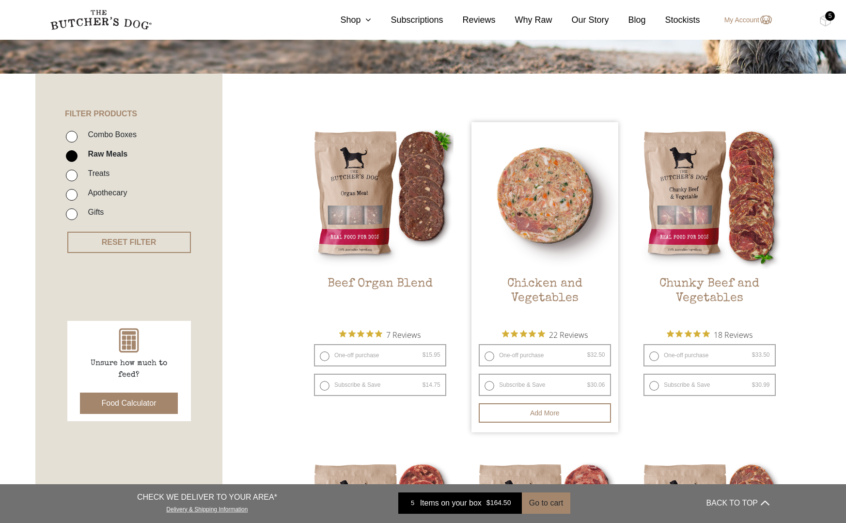
scroll to position [170, 0]
click at [490, 354] on label "One-off purchase $ 32.50 — or subscribe and save 7.5%" at bounding box center [545, 355] width 132 height 22
radio input "true"
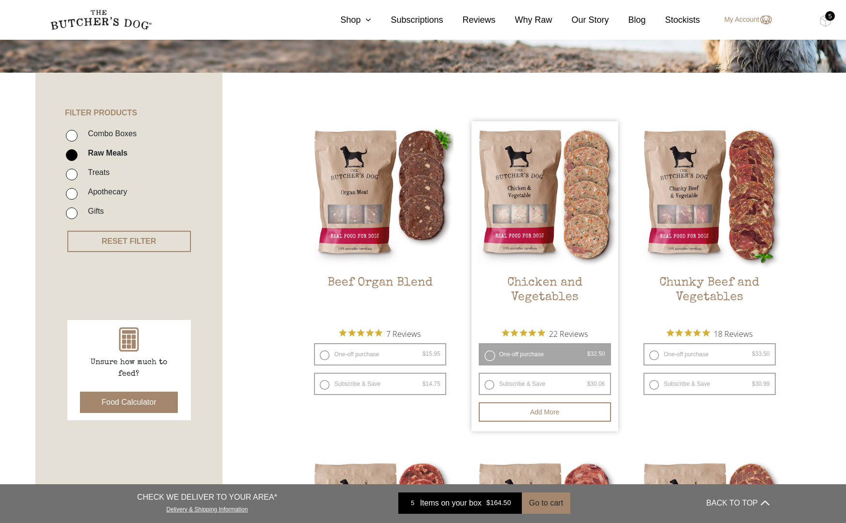
scroll to position [171, 0]
click at [831, 18] on div "5" at bounding box center [830, 16] width 10 height 10
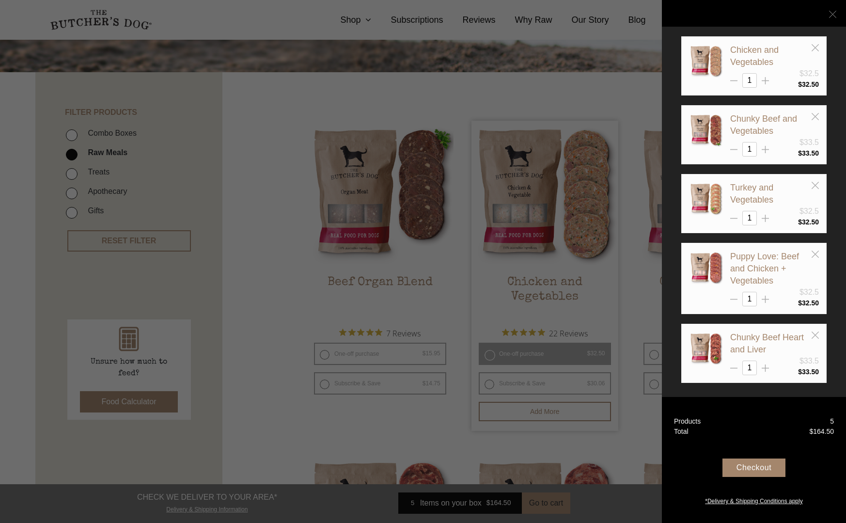
click at [833, 13] on icon at bounding box center [832, 14] width 7 height 7
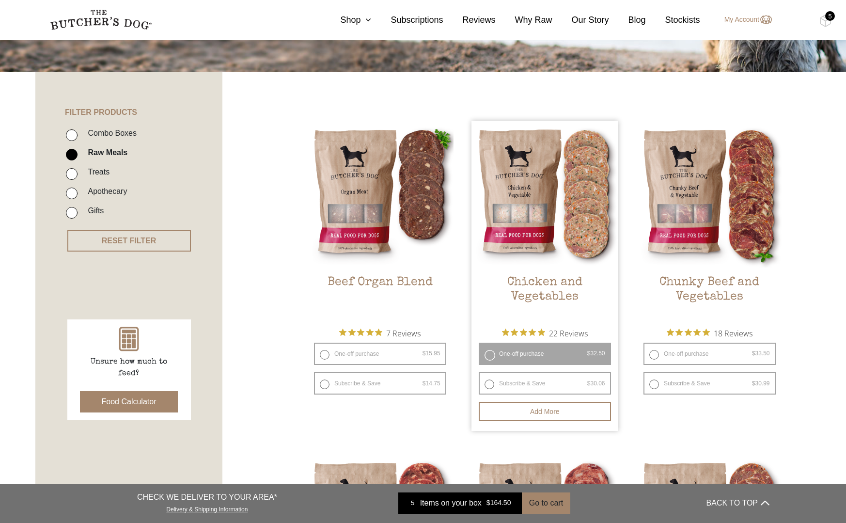
click at [830, 13] on div "5" at bounding box center [830, 16] width 10 height 10
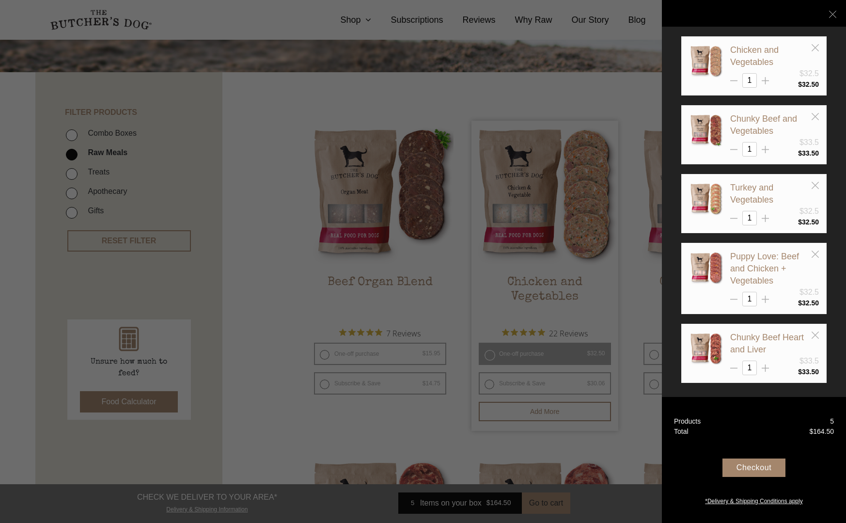
click at [756, 467] on div "Checkout" at bounding box center [753, 467] width 63 height 18
